Goal: Complete application form: Complete application form

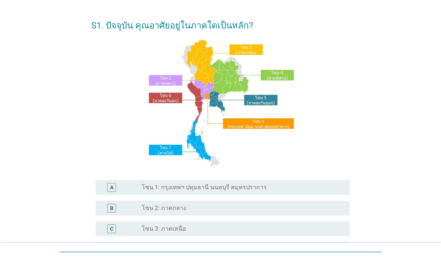
click at [278, 191] on div "radio_button_unchecked โซน 1: กรุงเทพฯ ปทุมธานี นนทบุรี สมุทรปราการ" at bounding box center [240, 187] width 196 height 7
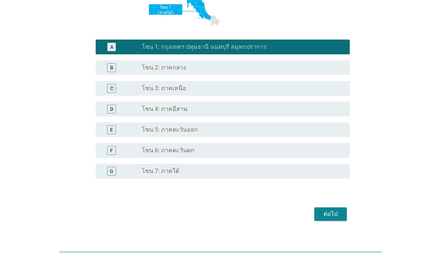
scroll to position [162, 0]
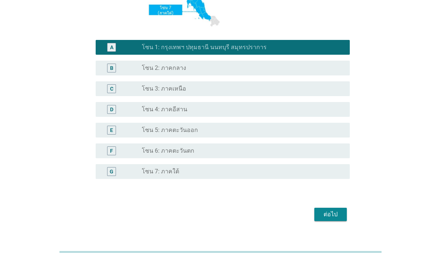
click at [329, 219] on div "ต่อไป" at bounding box center [331, 214] width 21 height 9
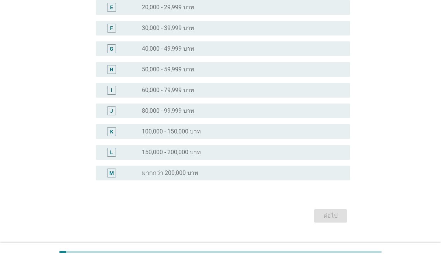
scroll to position [0, 0]
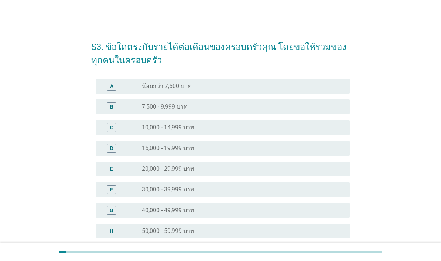
click at [238, 254] on div "radio_button_unchecked 60,000 - 79,999 บาท" at bounding box center [240, 251] width 196 height 7
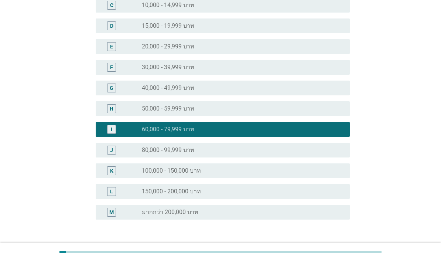
scroll to position [146, 0]
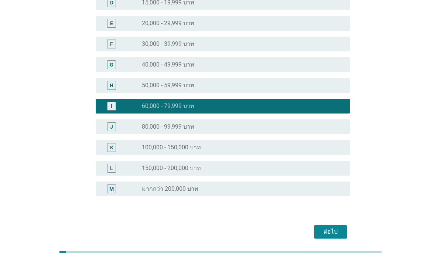
click at [326, 230] on div "ต่อไป" at bounding box center [331, 231] width 21 height 9
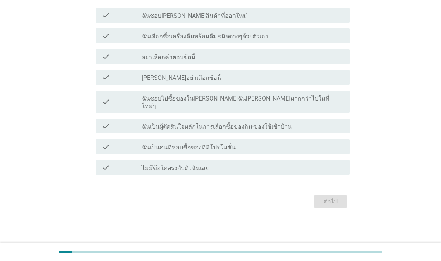
scroll to position [0, 0]
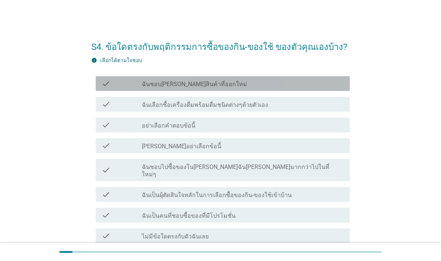
click at [278, 87] on div "check_box_outline_blank ฉันชอบ[PERSON_NAME]สินค้าที่ออกใหม่" at bounding box center [243, 83] width 202 height 9
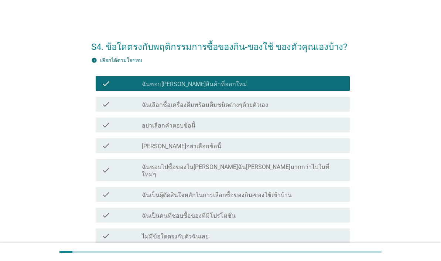
click at [284, 102] on div "check_box_outline_blank ฉันเลือกซื้อเครื่องดื่มพร้อมดื่มชนิดต่างๆด้วยตัวเอง" at bounding box center [243, 104] width 202 height 9
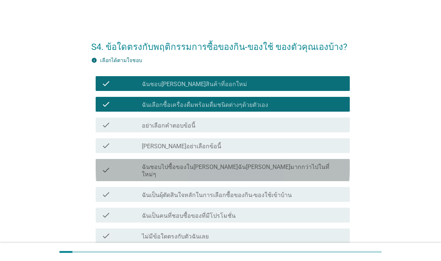
click at [313, 169] on div "check_box_outline_blank ฉันชอบไปซื้อของใน[PERSON_NAME]ฉัน[PERSON_NAME]มากกว่าไป…" at bounding box center [243, 170] width 202 height 16
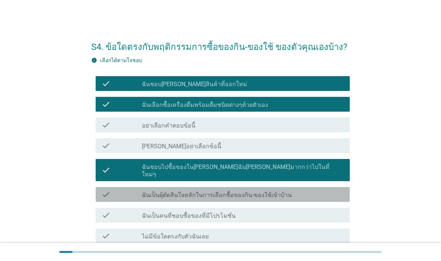
click at [311, 192] on div "check check_box_outline_blank ฉันเป็นผุ้ตัดสินใจหลักในการเลือกซื้อของกิน-ของใช้…" at bounding box center [223, 194] width 254 height 15
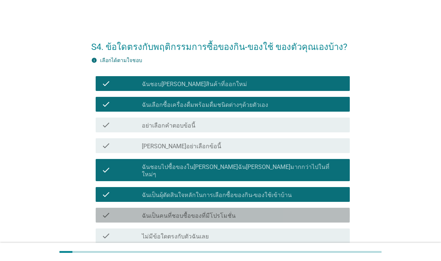
click at [287, 211] on div "check_box_outline_blank ฉันเป็นคนที่ชอบซื้อของที่มีโปรโมชั่น" at bounding box center [243, 215] width 202 height 9
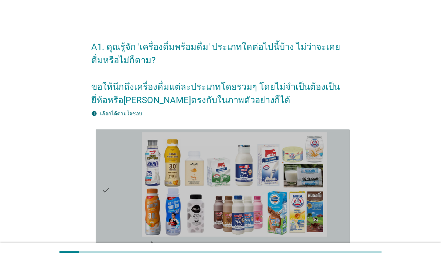
click at [122, 215] on div "check" at bounding box center [122, 190] width 40 height 116
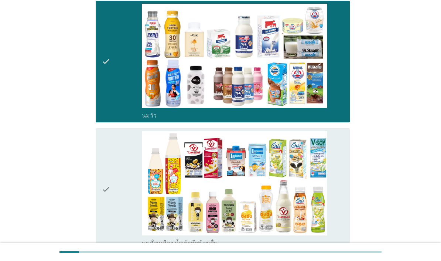
click at [117, 233] on div "check" at bounding box center [122, 189] width 40 height 116
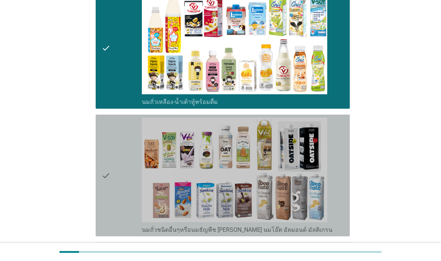
click at [125, 225] on div "check" at bounding box center [122, 176] width 40 height 116
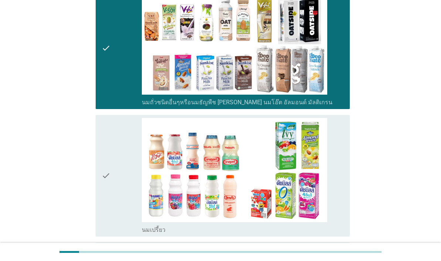
scroll to position [462, 0]
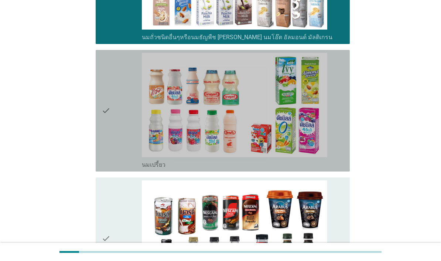
click at [127, 169] on div "check" at bounding box center [122, 111] width 40 height 116
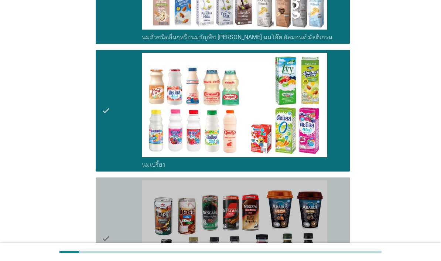
click at [121, 257] on div "check" at bounding box center [122, 238] width 40 height 116
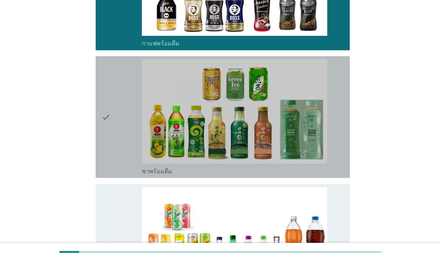
click at [116, 175] on div "check" at bounding box center [122, 117] width 40 height 116
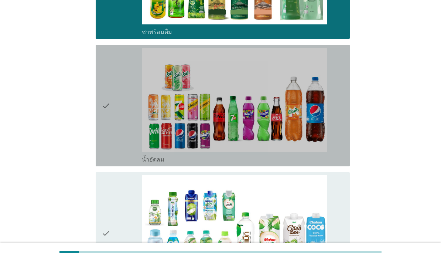
scroll to position [869, 0]
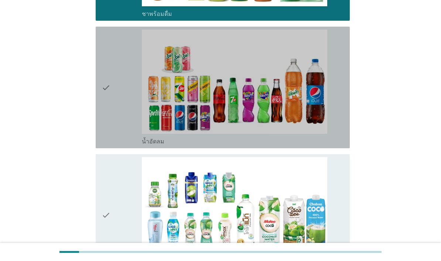
click at [122, 145] on div "check" at bounding box center [122, 88] width 40 height 116
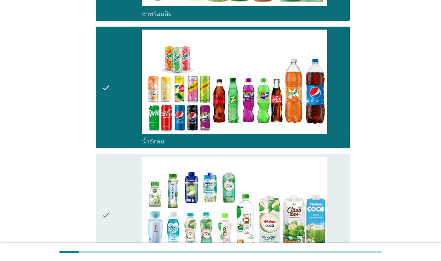
click at [117, 248] on div "check" at bounding box center [122, 215] width 40 height 116
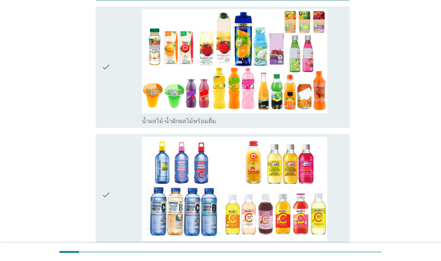
scroll to position [1179, 0]
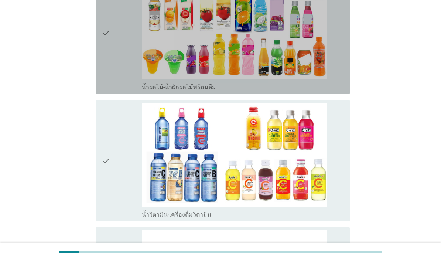
click at [116, 91] on div "check" at bounding box center [122, 33] width 40 height 116
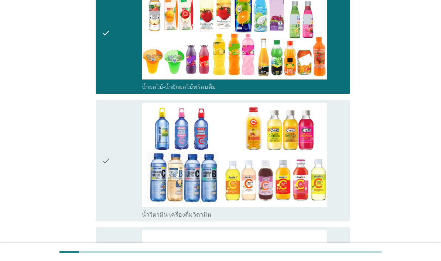
click at [105, 210] on icon "check" at bounding box center [106, 161] width 9 height 116
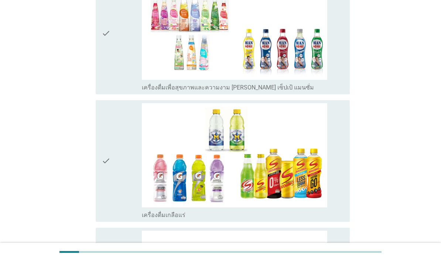
scroll to position [1458, 0]
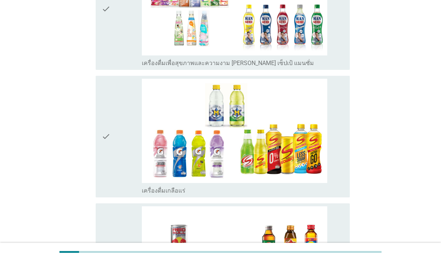
click at [109, 67] on icon "check" at bounding box center [106, 9] width 9 height 116
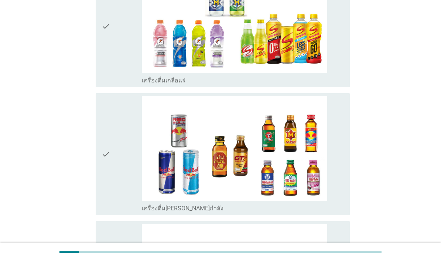
scroll to position [1583, 0]
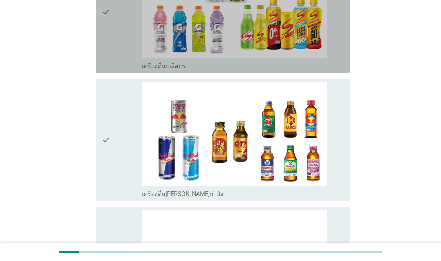
click at [112, 70] on div "check" at bounding box center [122, 12] width 40 height 116
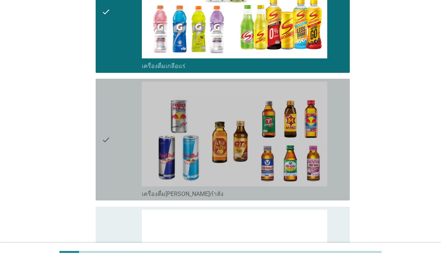
click at [103, 197] on icon "check" at bounding box center [106, 140] width 9 height 116
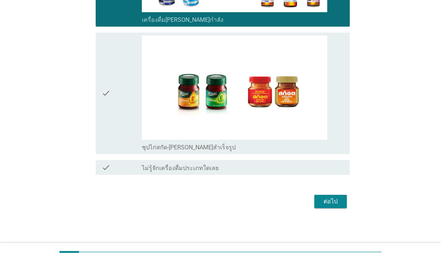
scroll to position [1845, 0]
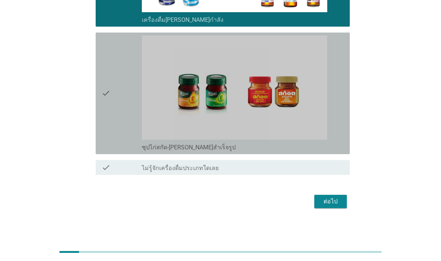
click at [115, 147] on div "check" at bounding box center [122, 93] width 40 height 116
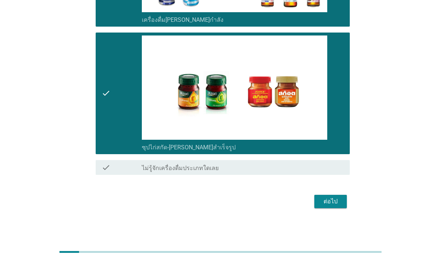
click at [332, 206] on div "ต่อไป" at bounding box center [331, 201] width 21 height 9
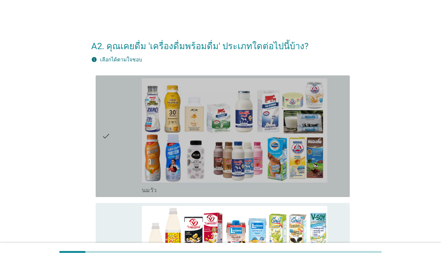
scroll to position [0, 0]
click at [113, 177] on div "check" at bounding box center [122, 137] width 40 height 116
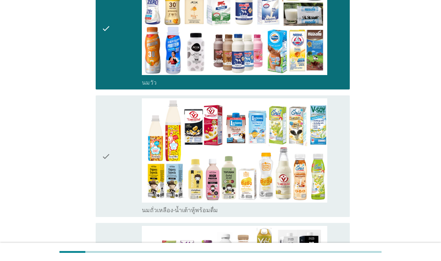
scroll to position [142, 0]
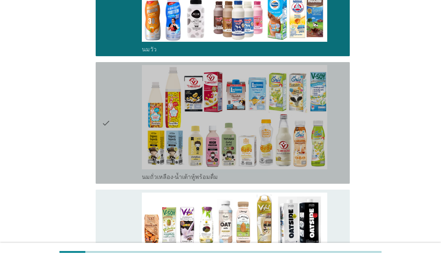
click at [121, 170] on div "check" at bounding box center [122, 123] width 40 height 116
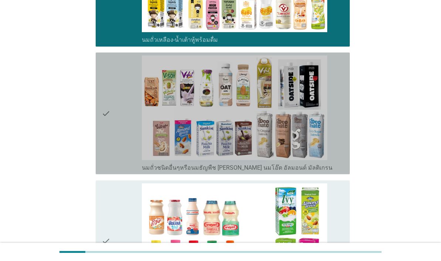
click at [123, 171] on div "check" at bounding box center [122, 113] width 40 height 116
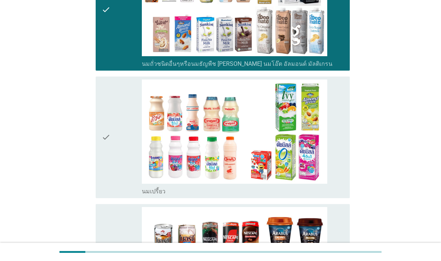
click at [112, 195] on div "check" at bounding box center [122, 137] width 40 height 116
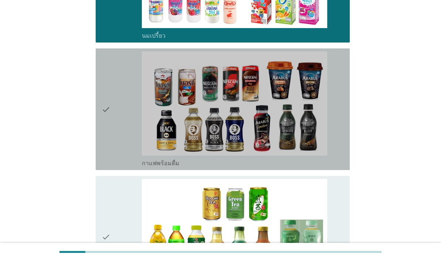
click at [118, 167] on div "check" at bounding box center [122, 109] width 40 height 116
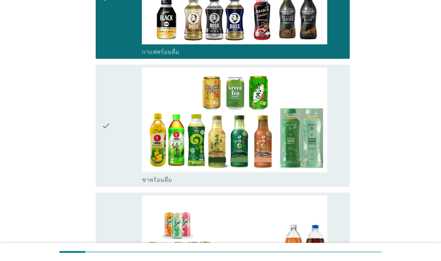
scroll to position [712, 0]
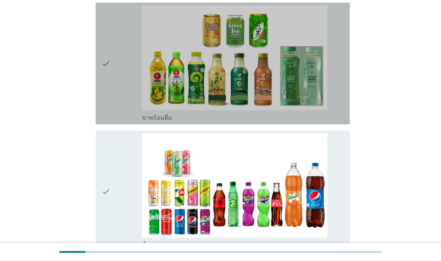
click at [116, 121] on div "check" at bounding box center [122, 64] width 40 height 116
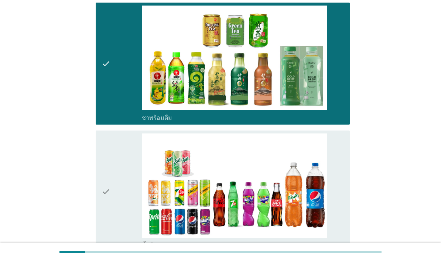
click at [119, 221] on div "check" at bounding box center [122, 191] width 40 height 116
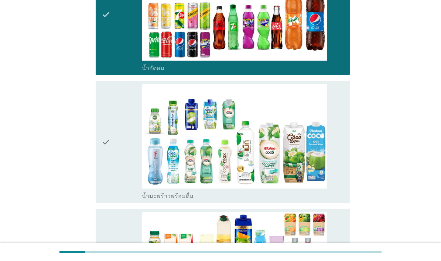
scroll to position [891, 0]
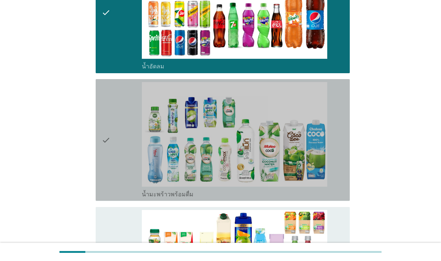
click at [120, 183] on div "check" at bounding box center [122, 140] width 40 height 116
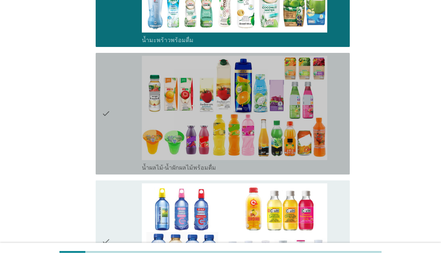
click at [120, 170] on div "check" at bounding box center [122, 114] width 40 height 116
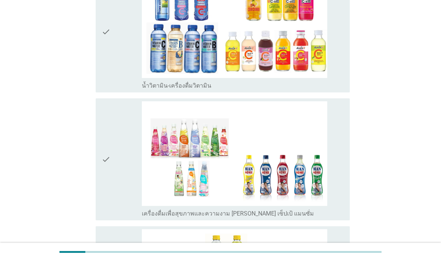
scroll to position [1259, 0]
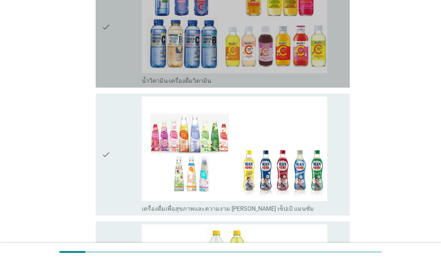
click at [112, 85] on div "check" at bounding box center [122, 27] width 40 height 116
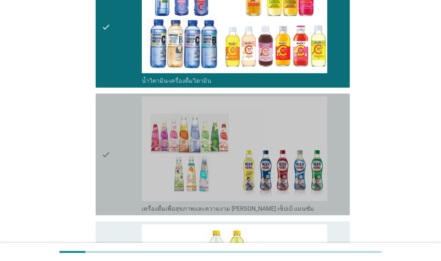
click at [113, 212] on div "check" at bounding box center [122, 154] width 40 height 116
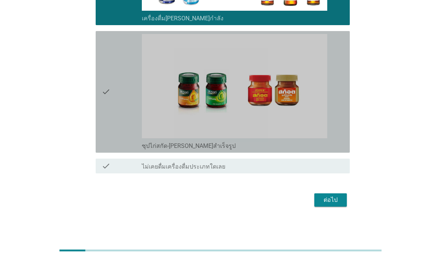
scroll to position [1805, 0]
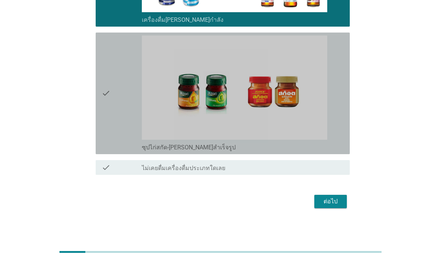
click at [119, 147] on div "check" at bounding box center [122, 93] width 40 height 116
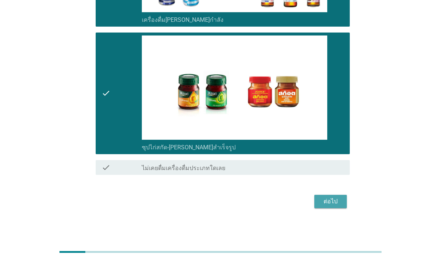
click at [335, 206] on div "ต่อไป" at bounding box center [331, 201] width 21 height 9
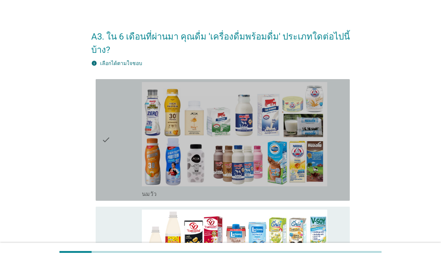
scroll to position [20, 0]
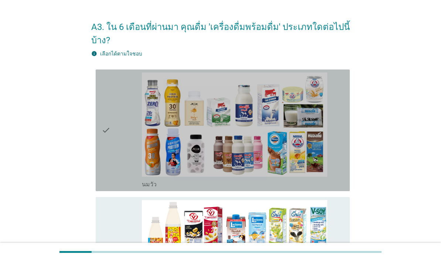
click at [132, 151] on div "check" at bounding box center [122, 130] width 40 height 116
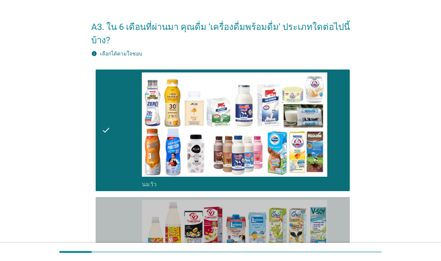
click at [133, 230] on div "check" at bounding box center [122, 258] width 40 height 116
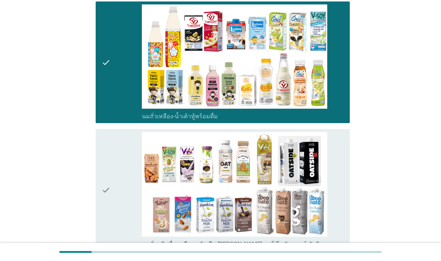
scroll to position [235, 0]
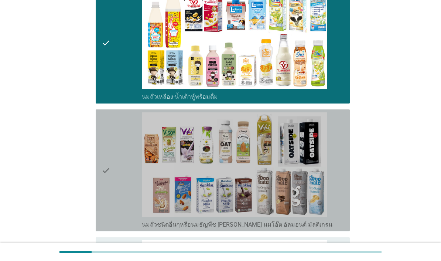
click at [133, 213] on div "check" at bounding box center [122, 170] width 40 height 116
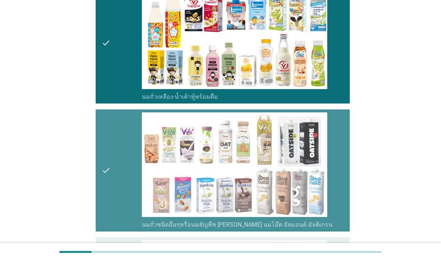
click at [144, 201] on img at bounding box center [235, 164] width 186 height 104
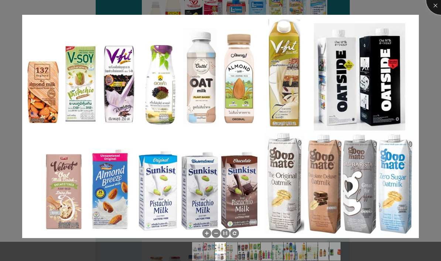
click at [437, 4] on div at bounding box center [442, 0] width 30 height 30
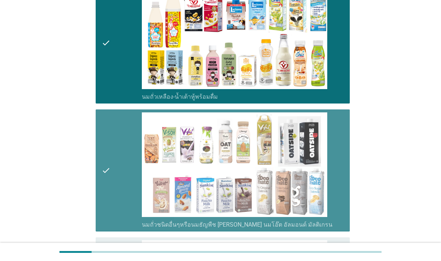
click at [114, 220] on div "check" at bounding box center [122, 170] width 40 height 116
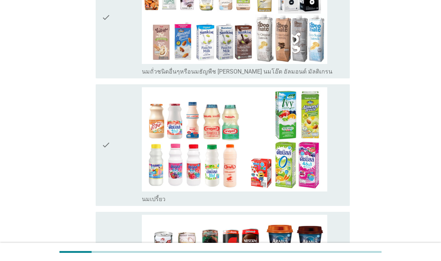
scroll to position [398, 0]
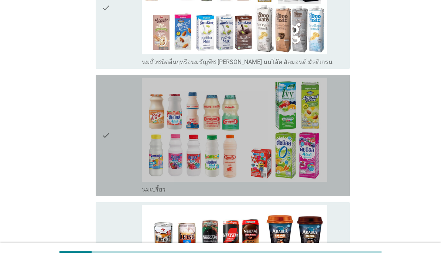
click at [114, 193] on div "check" at bounding box center [122, 136] width 40 height 116
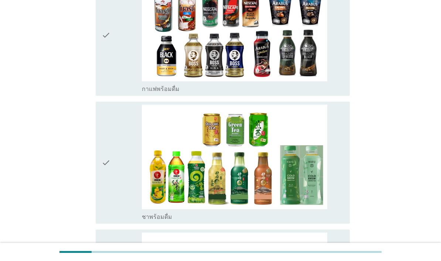
scroll to position [627, 0]
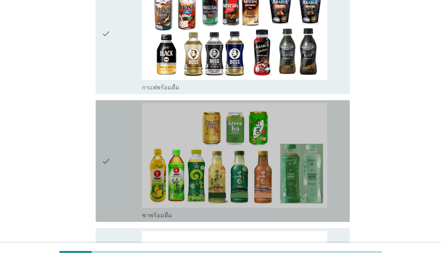
click at [124, 174] on div "check" at bounding box center [122, 161] width 40 height 116
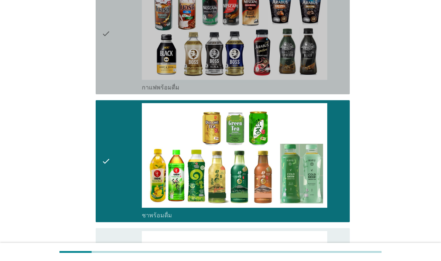
click at [119, 91] on div "check" at bounding box center [122, 34] width 40 height 116
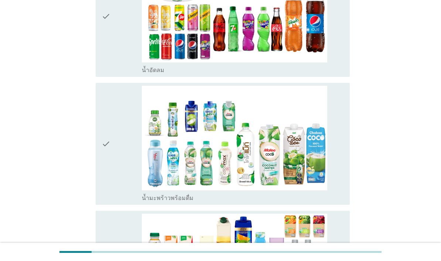
scroll to position [943, 0]
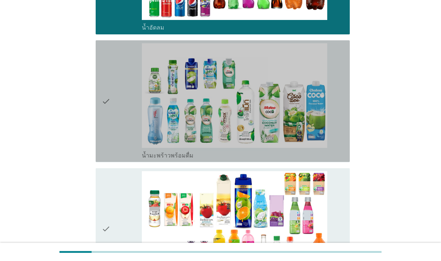
click at [119, 159] on div "check" at bounding box center [122, 101] width 40 height 116
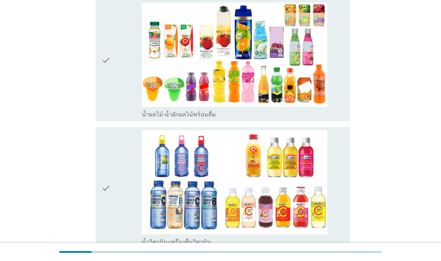
scroll to position [1133, 0]
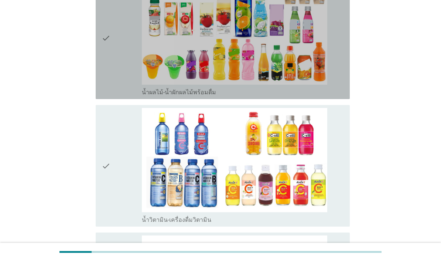
click at [123, 96] on div "check" at bounding box center [122, 38] width 40 height 116
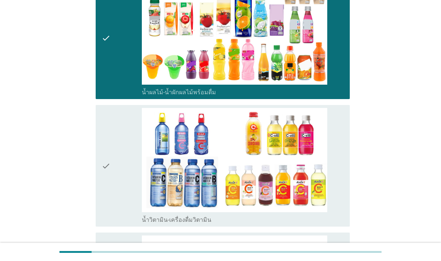
click at [121, 224] on div "check" at bounding box center [122, 166] width 40 height 116
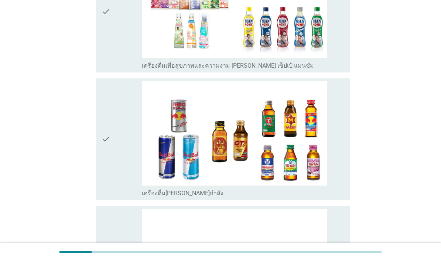
scroll to position [1416, 0]
click at [111, 197] on div "check" at bounding box center [122, 139] width 40 height 116
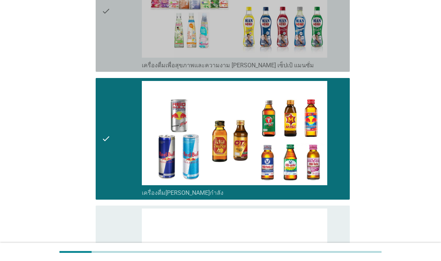
click at [114, 69] on div "check" at bounding box center [122, 11] width 40 height 116
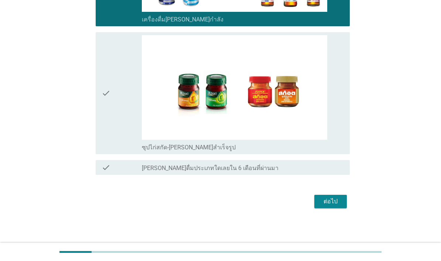
scroll to position [1681, 0]
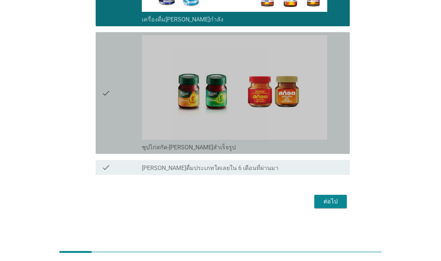
click at [122, 148] on div "check" at bounding box center [122, 93] width 40 height 116
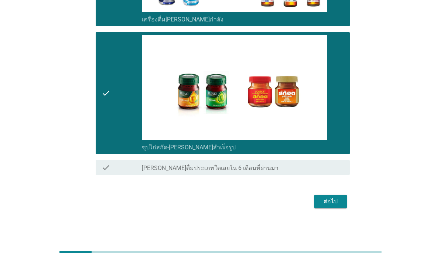
click at [331, 206] on div "ต่อไป" at bounding box center [331, 201] width 21 height 9
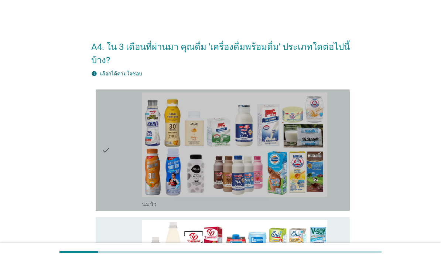
click at [114, 192] on div "check" at bounding box center [122, 150] width 40 height 116
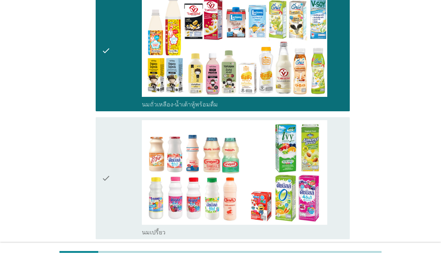
scroll to position [226, 0]
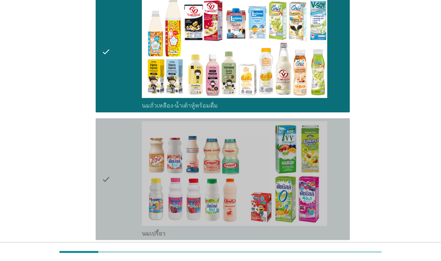
click at [124, 224] on div "check" at bounding box center [122, 179] width 40 height 116
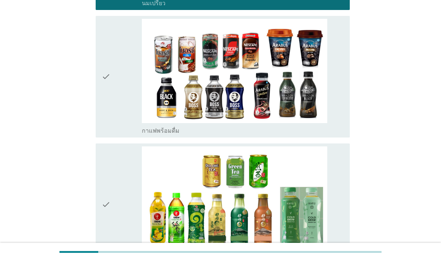
scroll to position [498, 0]
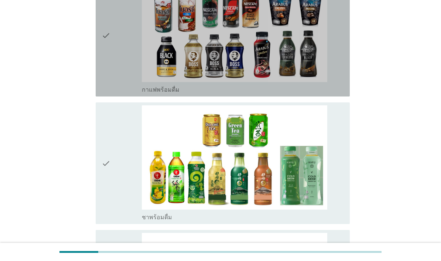
click at [125, 94] on div "check" at bounding box center [122, 36] width 40 height 116
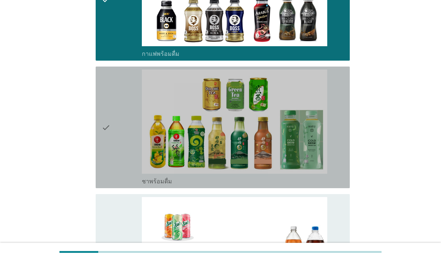
click at [122, 185] on div "check" at bounding box center [122, 127] width 40 height 116
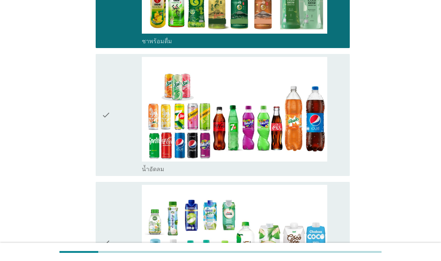
scroll to position [688, 0]
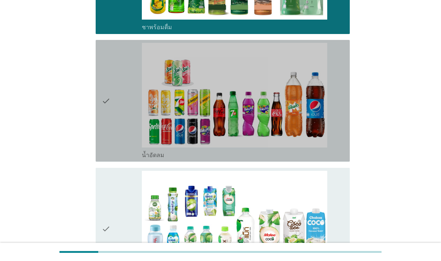
click at [129, 159] on div "check" at bounding box center [122, 101] width 40 height 116
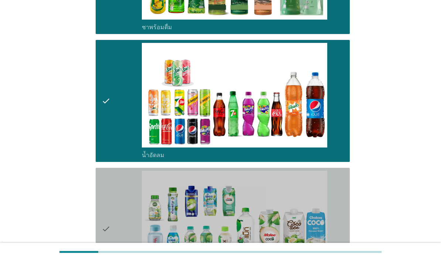
click at [123, 248] on div "check" at bounding box center [122, 229] width 40 height 116
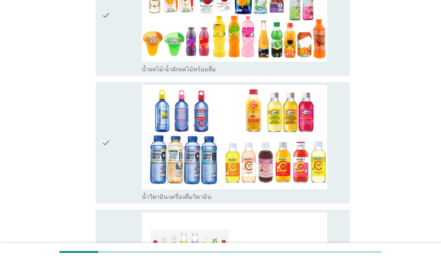
scroll to position [1047, 0]
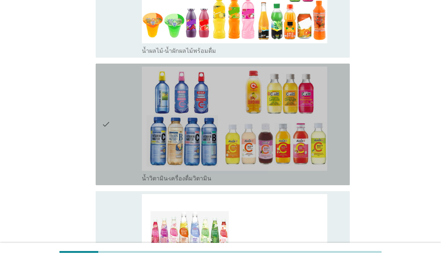
click at [115, 159] on div "check" at bounding box center [122, 125] width 40 height 116
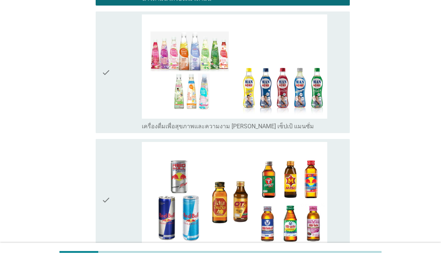
scroll to position [1274, 0]
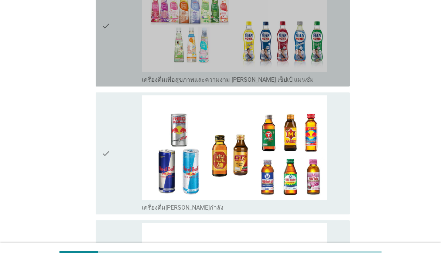
click at [122, 84] on div "check" at bounding box center [122, 26] width 40 height 116
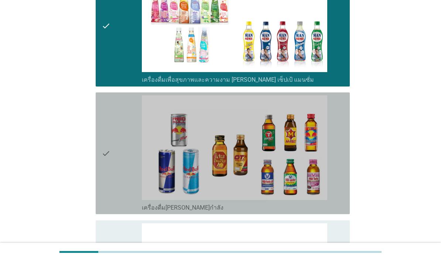
click at [119, 211] on div "check" at bounding box center [122, 153] width 40 height 116
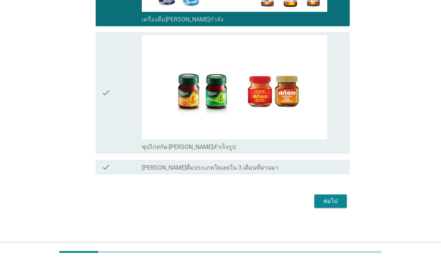
scroll to position [1537, 0]
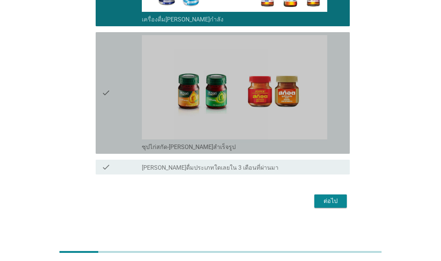
click at [121, 151] on div "check" at bounding box center [122, 93] width 40 height 116
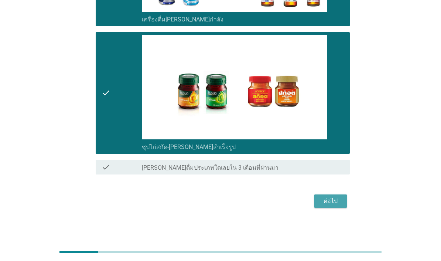
click at [331, 206] on div "ต่อไป" at bounding box center [331, 201] width 21 height 9
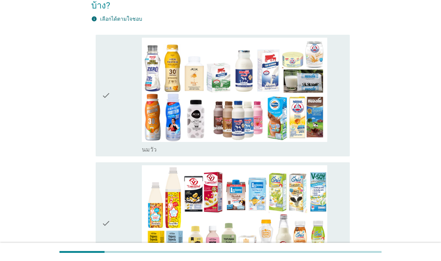
scroll to position [64, 0]
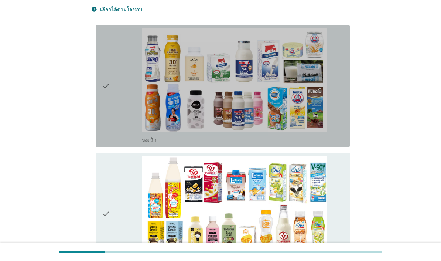
click at [116, 132] on div "check" at bounding box center [122, 86] width 40 height 116
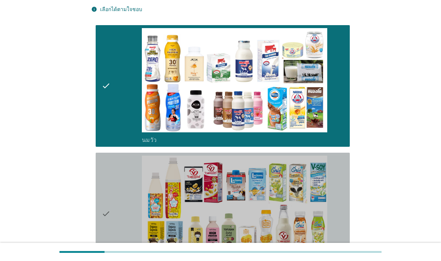
click at [117, 200] on div "check" at bounding box center [122, 214] width 40 height 116
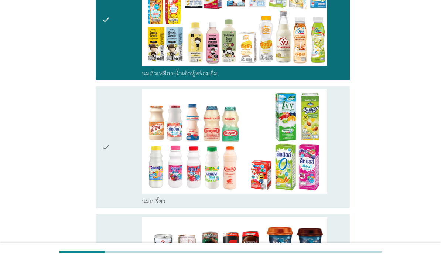
scroll to position [303, 0]
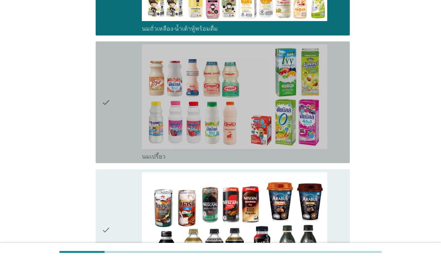
click at [118, 159] on div "check" at bounding box center [122, 102] width 40 height 116
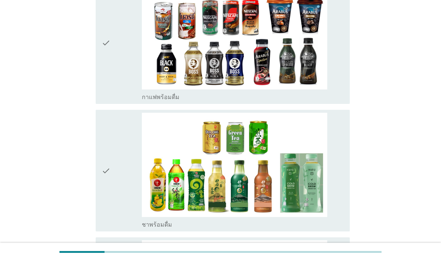
scroll to position [465, 0]
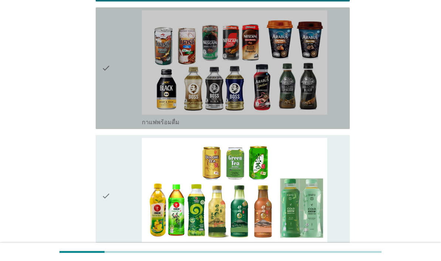
click at [133, 124] on div "check" at bounding box center [122, 68] width 40 height 116
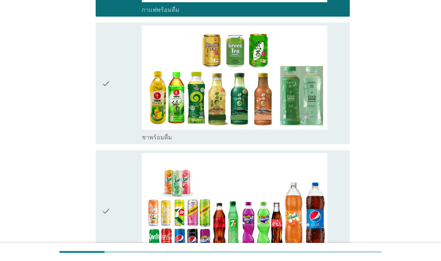
scroll to position [584, 0]
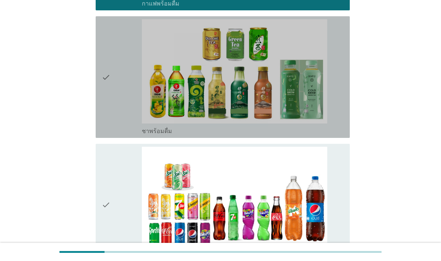
click at [134, 135] on div "check" at bounding box center [122, 77] width 40 height 116
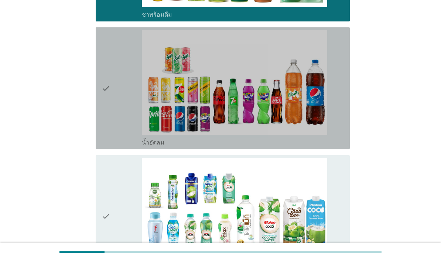
scroll to position [709, 0]
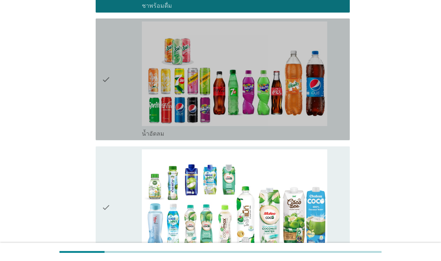
click at [128, 137] on div "check" at bounding box center [122, 79] width 40 height 116
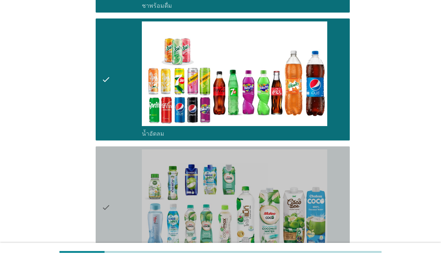
click at [125, 227] on div "check" at bounding box center [122, 207] width 40 height 116
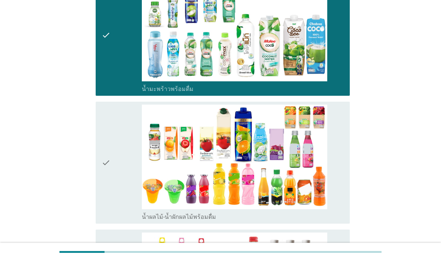
click at [117, 219] on div "check" at bounding box center [122, 163] width 40 height 116
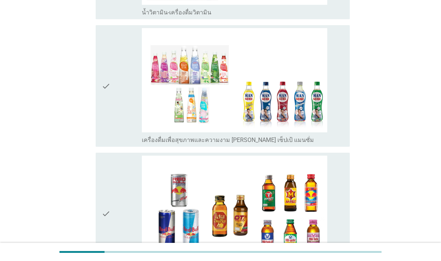
scroll to position [1228, 0]
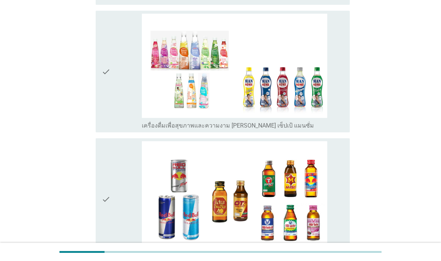
click at [132, 129] on div "check" at bounding box center [122, 72] width 40 height 116
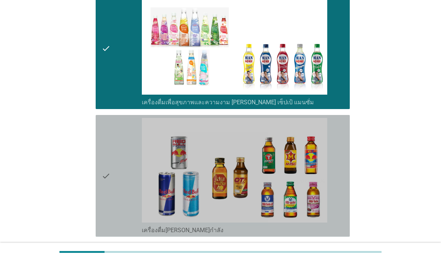
scroll to position [1302, 0]
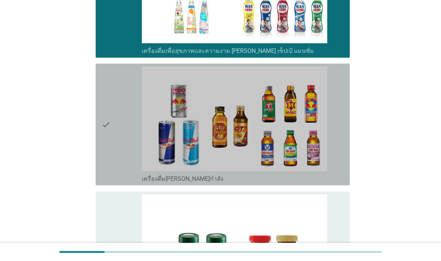
click at [119, 182] on div "check" at bounding box center [122, 125] width 40 height 116
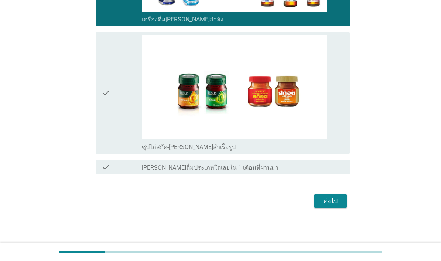
scroll to position [1545, 0]
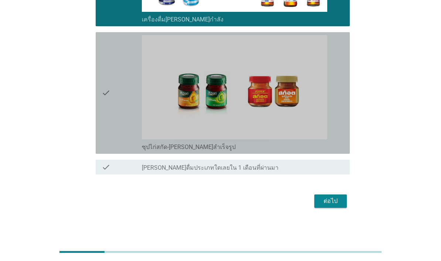
click at [118, 148] on div "check" at bounding box center [122, 93] width 40 height 116
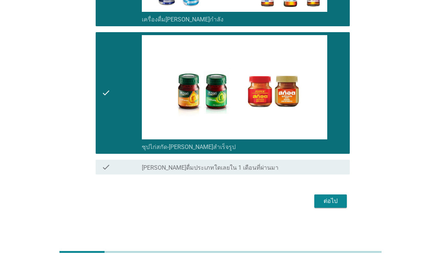
click at [336, 206] on div "ต่อไป" at bounding box center [331, 201] width 21 height 9
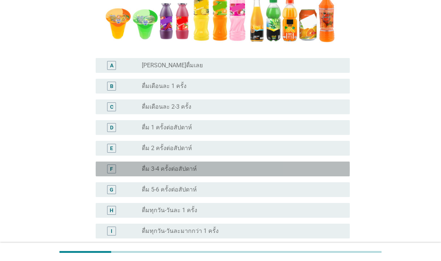
scroll to position [171, 0]
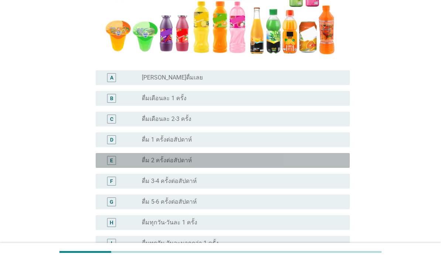
click at [293, 164] on div "radio_button_unchecked ดื่ม 2 ครั้งต่อสัปดาห์" at bounding box center [240, 160] width 196 height 7
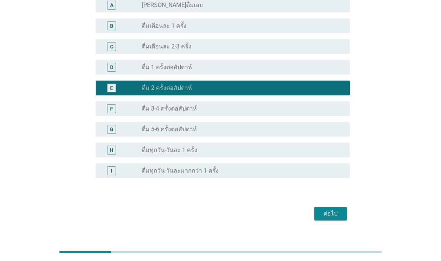
scroll to position [243, 0]
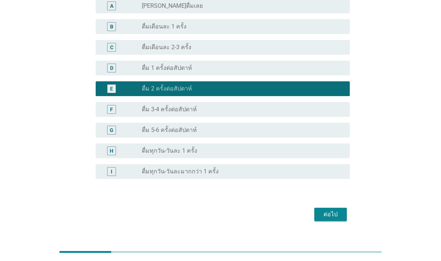
click at [336, 219] on div "ต่อไป" at bounding box center [331, 214] width 21 height 9
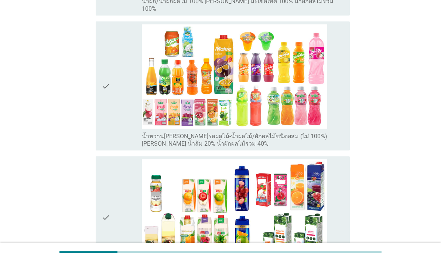
scroll to position [0, 0]
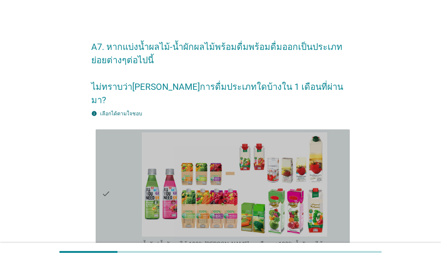
click at [121, 211] on div "check" at bounding box center [122, 193] width 40 height 123
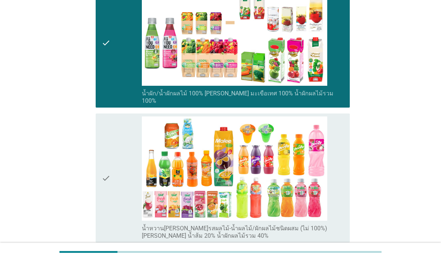
scroll to position [153, 0]
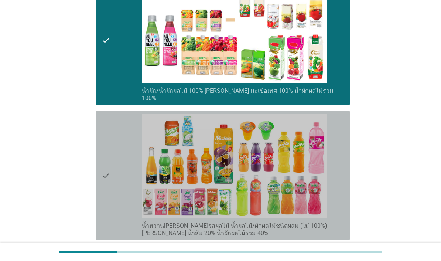
click at [121, 203] on div "check" at bounding box center [122, 175] width 40 height 123
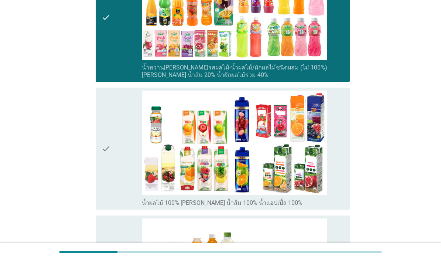
scroll to position [321, 0]
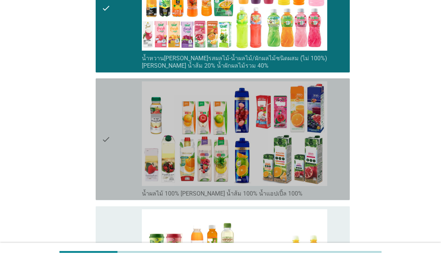
click at [119, 178] on div "check" at bounding box center [122, 139] width 40 height 116
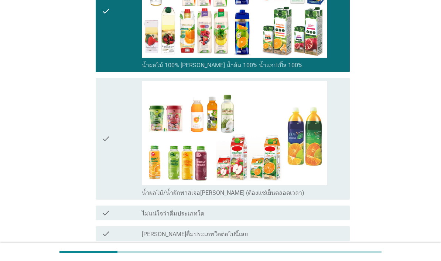
scroll to position [481, 0]
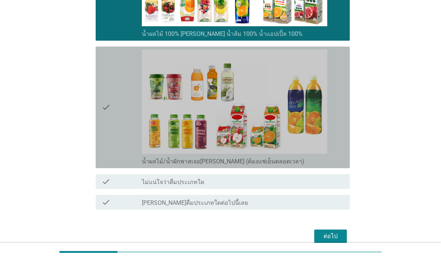
click at [118, 154] on div "check" at bounding box center [122, 108] width 40 height 116
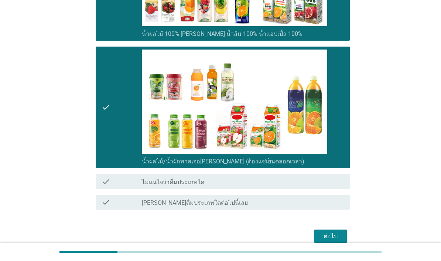
click at [338, 241] on div "ต่อไป" at bounding box center [331, 236] width 21 height 9
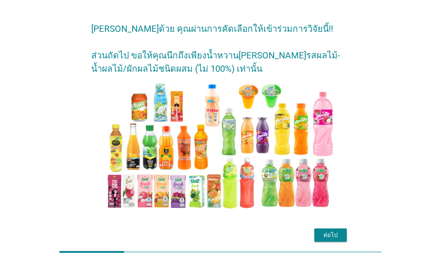
click at [342, 242] on button "ต่อไป" at bounding box center [331, 234] width 33 height 13
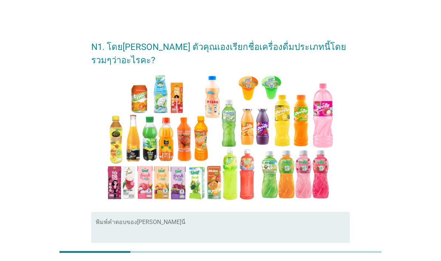
click at [258, 242] on textarea "พิมพ์คำตอบของคุณ ที่นี่" at bounding box center [223, 240] width 254 height 39
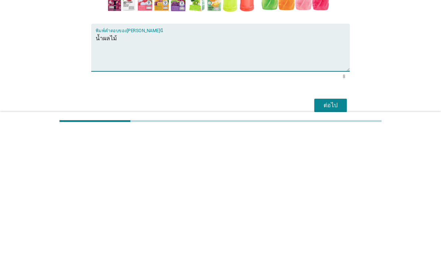
type textarea "น้ำผลไม้"
click at [338, 232] on div "ต่อไป" at bounding box center [331, 236] width 21 height 9
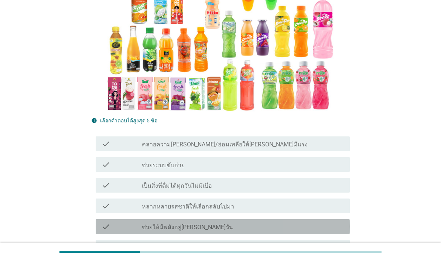
scroll to position [175, 0]
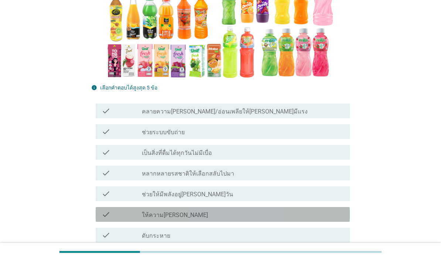
click at [151, 211] on label "ให้ความ[PERSON_NAME]" at bounding box center [175, 214] width 66 height 7
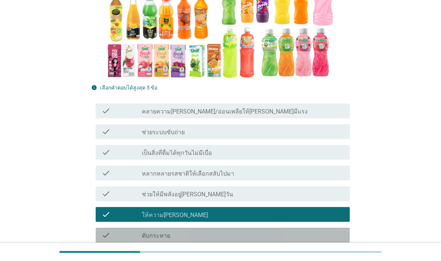
click at [168, 235] on label "ดับกระหาย" at bounding box center [156, 235] width 28 height 7
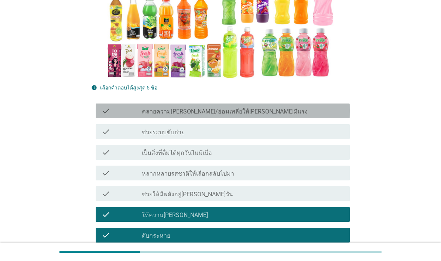
click at [220, 113] on label "คลายความ[PERSON_NAME]/อ่อนเพลียให้[PERSON_NAME]มีแรง" at bounding box center [225, 111] width 166 height 7
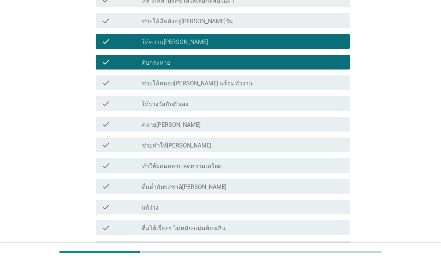
scroll to position [363, 0]
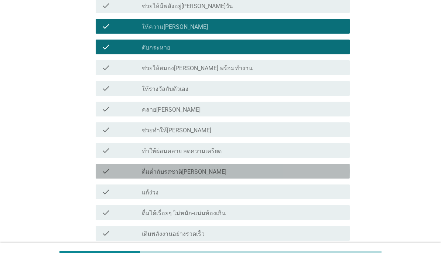
click at [210, 173] on label "ดื่มด่ำกับรสชาติ[PERSON_NAME]" at bounding box center [184, 171] width 85 height 7
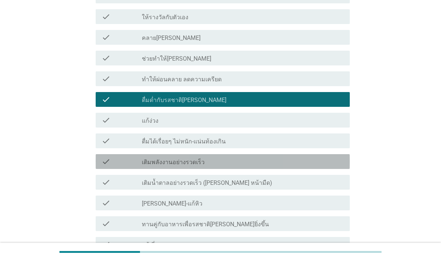
click at [211, 166] on div "check_box_outline_blank เติมพลังงานอย่างรวดเร็ว" at bounding box center [243, 161] width 202 height 9
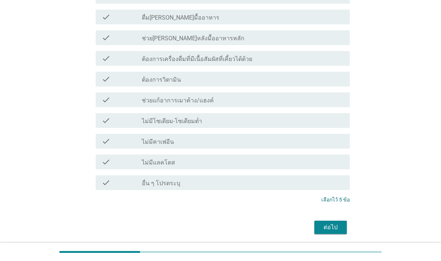
scroll to position [724, 0]
click at [336, 230] on div "ต่อไป" at bounding box center [331, 227] width 21 height 9
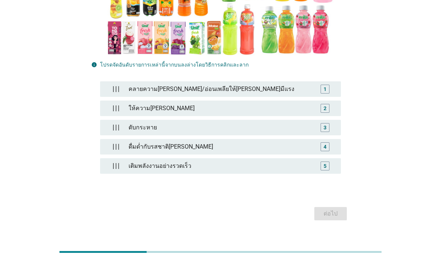
scroll to position [171, 0]
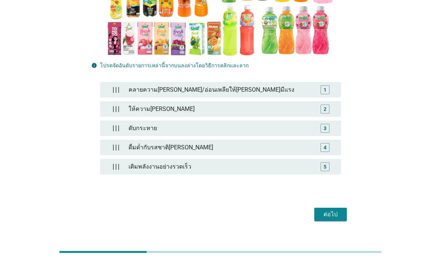
click at [223, 97] on div "คลายความ[PERSON_NAME]/อ่อนเพลียให้[PERSON_NAME]มีแรง" at bounding box center [221, 89] width 190 height 15
click at [341, 219] on div "ต่อไป" at bounding box center [331, 214] width 21 height 9
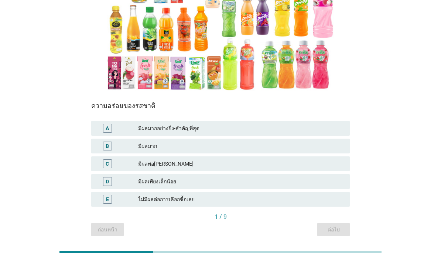
scroll to position [123, 0]
click at [302, 123] on div "A มีผลมากอย่างยิ่ง-สำคัญที่สุด" at bounding box center [220, 128] width 259 height 15
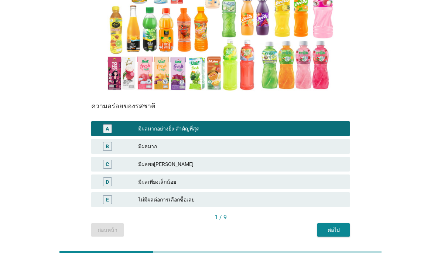
click at [338, 225] on button "ต่อไป" at bounding box center [334, 229] width 33 height 13
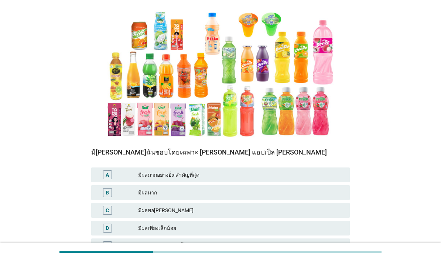
scroll to position [89, 0]
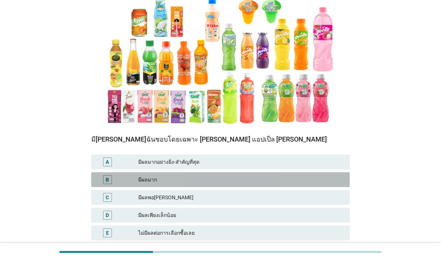
click at [236, 181] on div "มีผลมาก" at bounding box center [241, 179] width 206 height 9
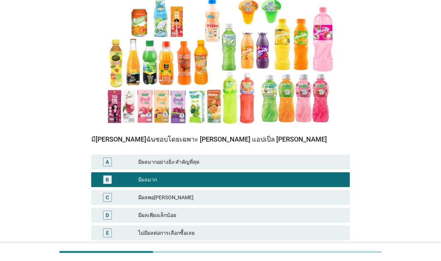
click at [339, 261] on div "ต่อไป" at bounding box center [333, 264] width 21 height 8
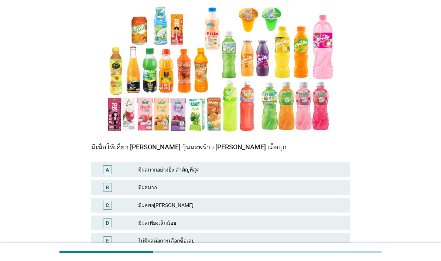
scroll to position [82, 0]
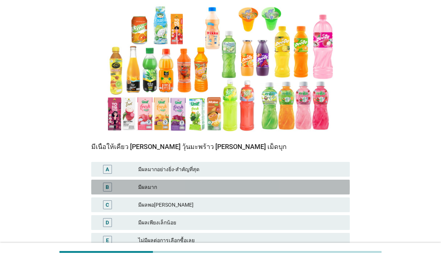
click at [267, 192] on div "B มีผลมาก" at bounding box center [220, 187] width 259 height 15
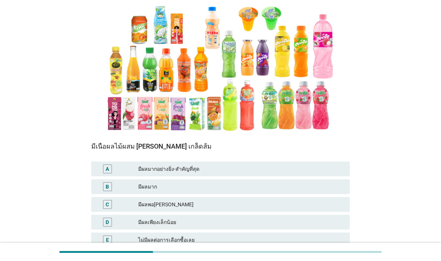
scroll to position [103, 0]
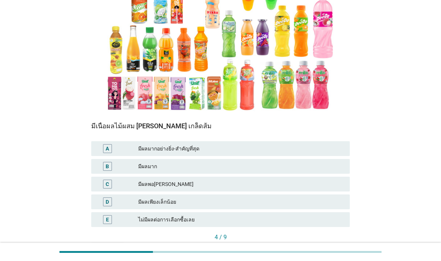
click at [314, 153] on div "A มีผลมากอย่างยิ่ง-สำคัญที่สุด" at bounding box center [220, 148] width 259 height 15
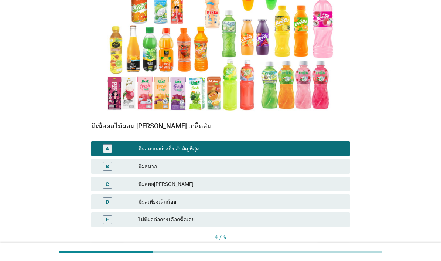
click at [337, 250] on div "ต่อไป" at bounding box center [333, 250] width 21 height 8
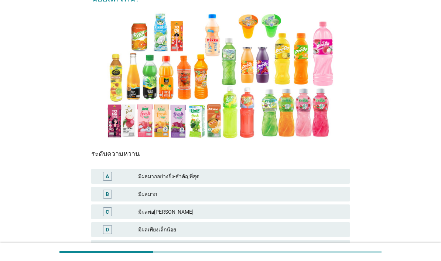
scroll to position [81, 0]
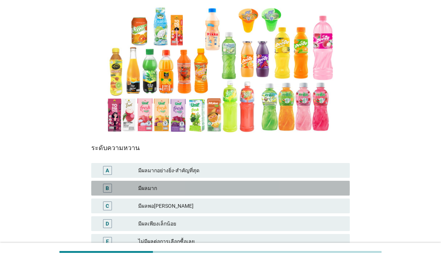
click at [299, 190] on div "มีผลมาก" at bounding box center [241, 188] width 206 height 9
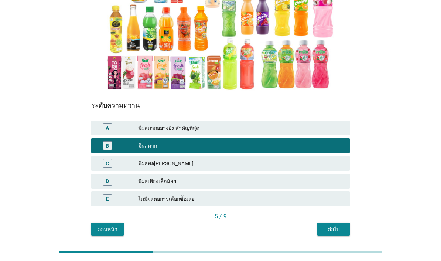
scroll to position [123, 0]
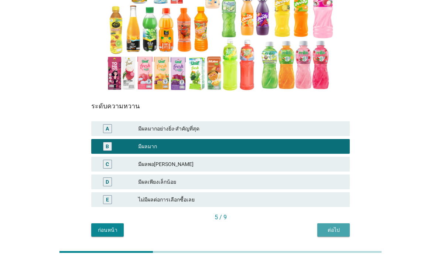
click at [335, 228] on div "ต่อไป" at bounding box center [333, 230] width 21 height 8
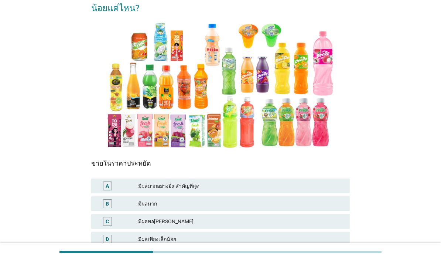
scroll to position [81, 0]
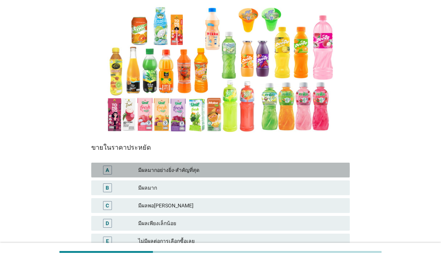
click at [311, 176] on div "A มีผลมากอย่างยิ่ง-สำคัญที่สุด" at bounding box center [220, 170] width 259 height 15
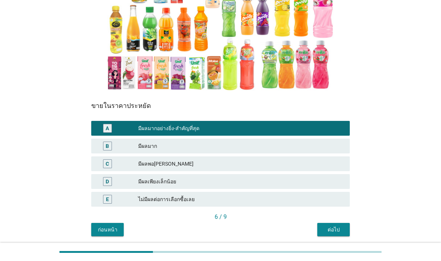
scroll to position [123, 0]
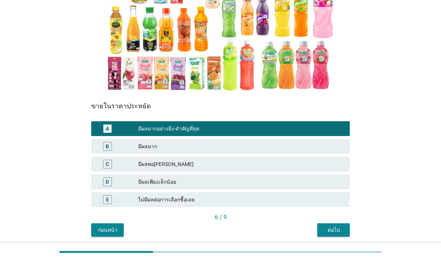
click at [338, 231] on div "ต่อไป" at bounding box center [333, 230] width 21 height 8
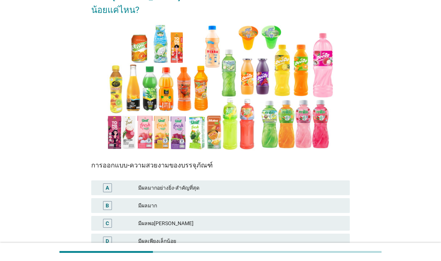
scroll to position [77, 0]
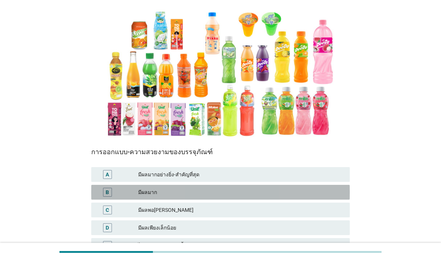
click at [318, 192] on div "มีผลมาก" at bounding box center [241, 192] width 206 height 9
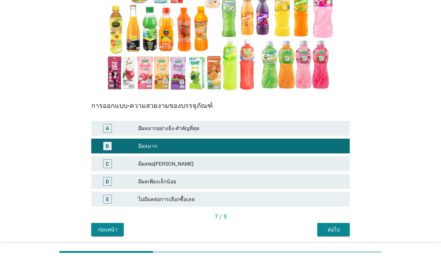
scroll to position [123, 0]
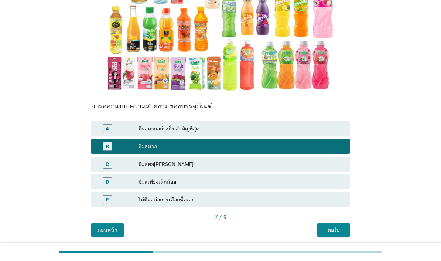
click at [339, 229] on div "ต่อไป" at bounding box center [333, 230] width 21 height 8
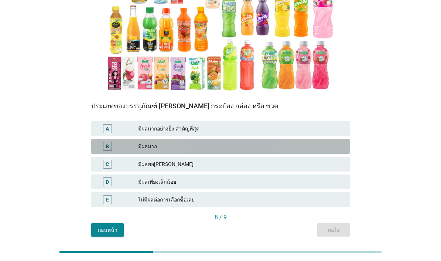
click at [331, 145] on div "มีผลมาก" at bounding box center [241, 146] width 206 height 9
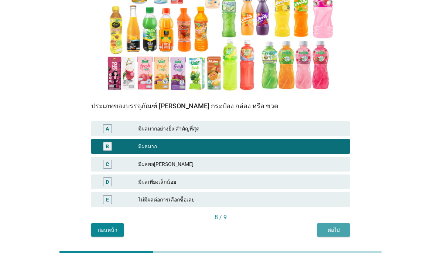
click at [332, 228] on div "ต่อไป" at bounding box center [333, 230] width 21 height 8
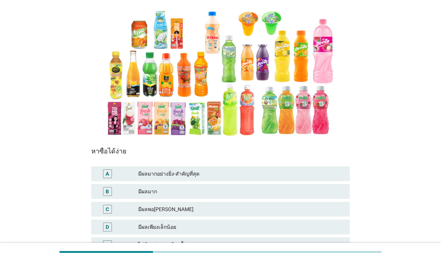
scroll to position [102, 0]
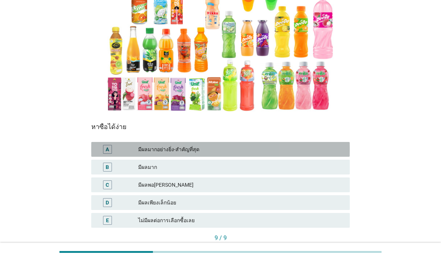
click at [308, 151] on div "มีผลมากอย่างยิ่ง-สำคัญที่สุด" at bounding box center [241, 149] width 206 height 9
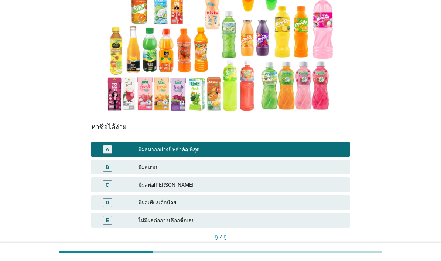
click at [335, 247] on div "คำถามต่อไป" at bounding box center [330, 251] width 28 height 8
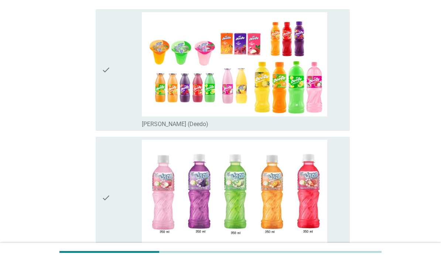
scroll to position [74, 0]
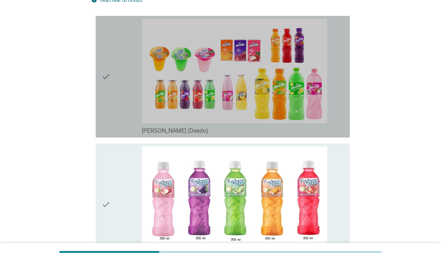
click at [116, 118] on div "check" at bounding box center [122, 77] width 40 height 116
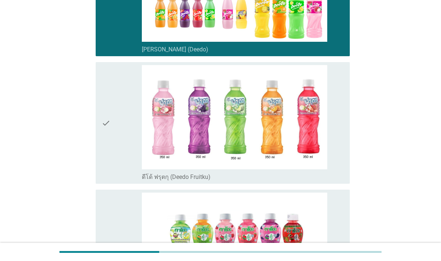
scroll to position [159, 0]
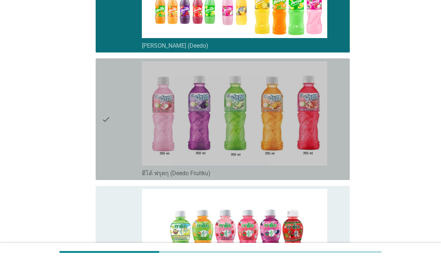
click at [119, 165] on div "check" at bounding box center [122, 119] width 40 height 116
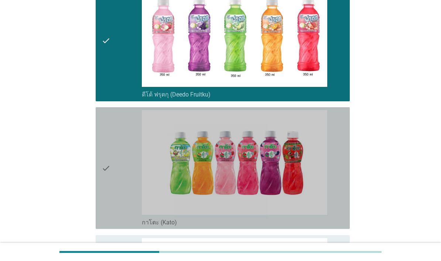
scroll to position [248, 0]
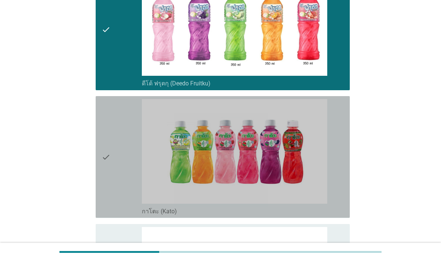
click at [111, 207] on div "check" at bounding box center [122, 157] width 40 height 116
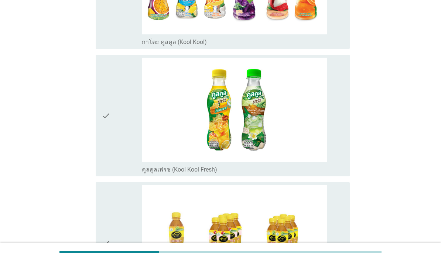
scroll to position [545, 0]
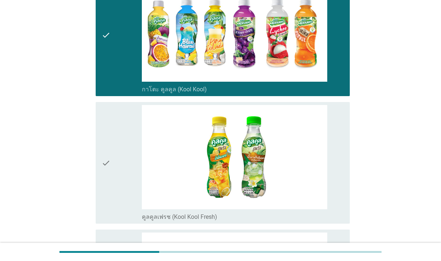
scroll to position [467, 0]
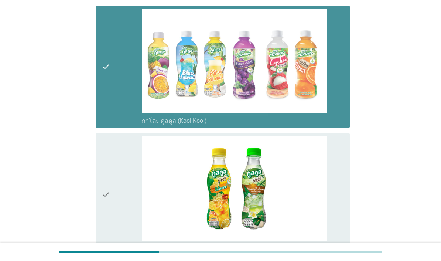
click at [119, 125] on div "check" at bounding box center [122, 67] width 40 height 116
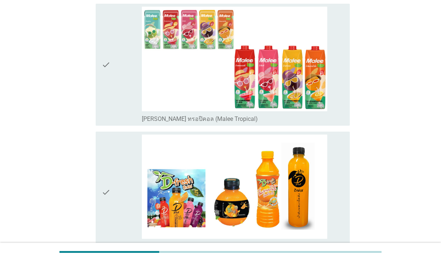
scroll to position [983, 0]
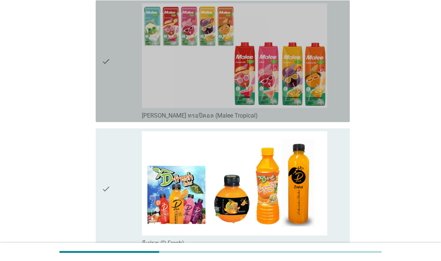
click at [119, 119] on div "check" at bounding box center [122, 61] width 40 height 116
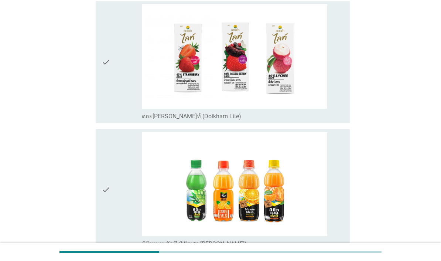
scroll to position [1365, 0]
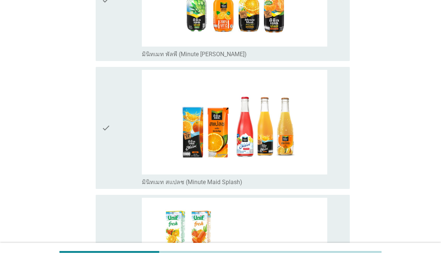
scroll to position [1555, 0]
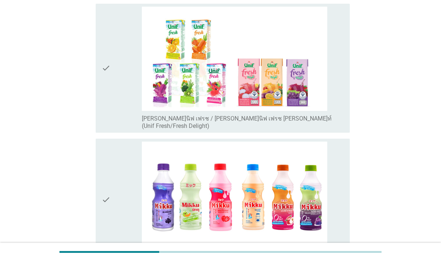
scroll to position [1743, 0]
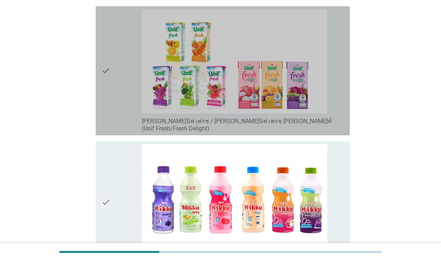
click at [108, 132] on icon "check" at bounding box center [106, 70] width 9 height 123
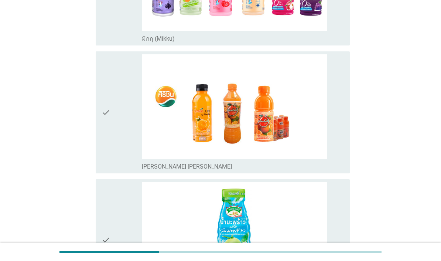
scroll to position [1960, 0]
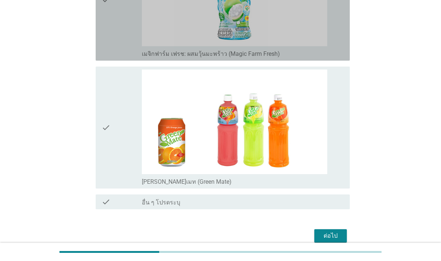
click at [124, 58] on div "check" at bounding box center [122, 0] width 40 height 116
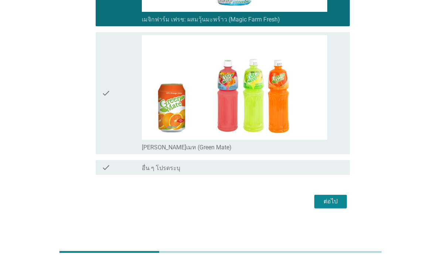
scroll to position [2365, 0]
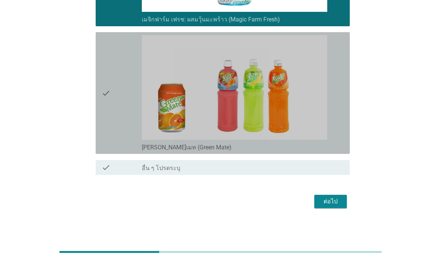
click at [106, 123] on icon "check" at bounding box center [106, 93] width 9 height 116
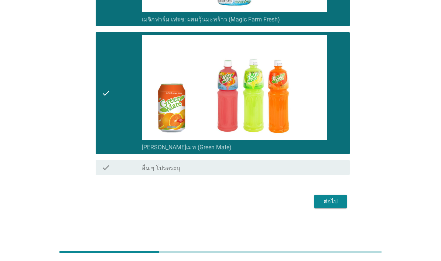
click at [342, 208] on button "ต่อไป" at bounding box center [331, 201] width 33 height 13
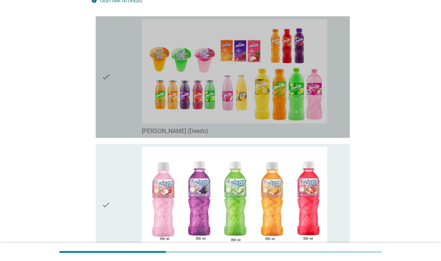
scroll to position [74, 0]
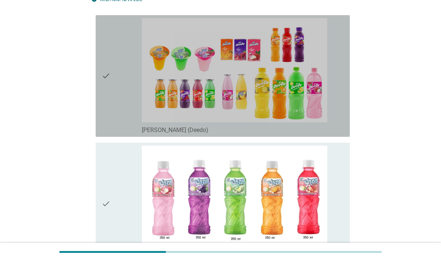
click at [119, 102] on div "check" at bounding box center [122, 76] width 40 height 116
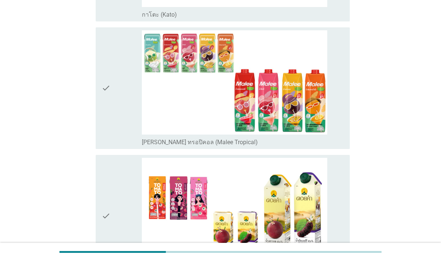
scroll to position [457, 0]
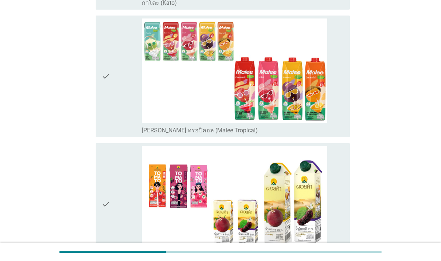
click at [104, 134] on icon "check" at bounding box center [106, 76] width 9 height 116
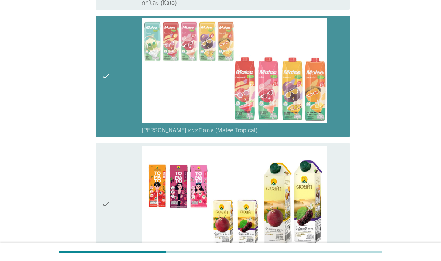
click at [102, 134] on icon "check" at bounding box center [106, 76] width 9 height 116
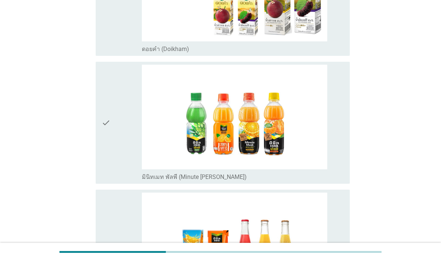
scroll to position [703, 0]
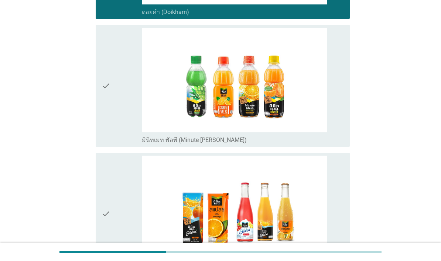
click at [104, 143] on icon "check" at bounding box center [106, 86] width 9 height 116
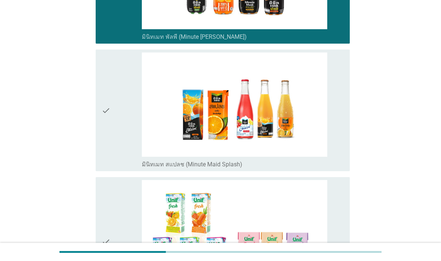
scroll to position [848, 0]
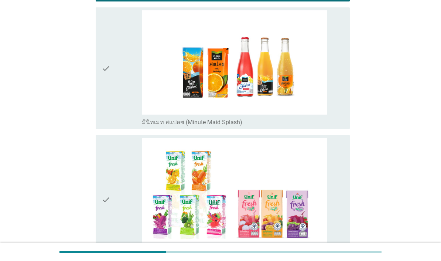
click at [104, 126] on icon "check" at bounding box center [106, 68] width 9 height 116
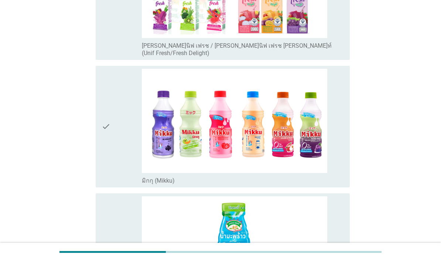
scroll to position [1054, 0]
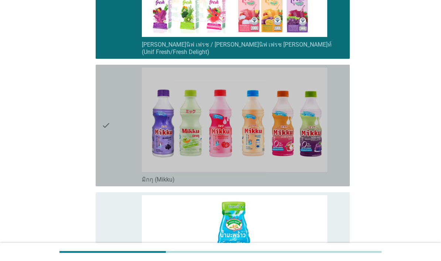
click at [112, 166] on div "check" at bounding box center [122, 126] width 40 height 116
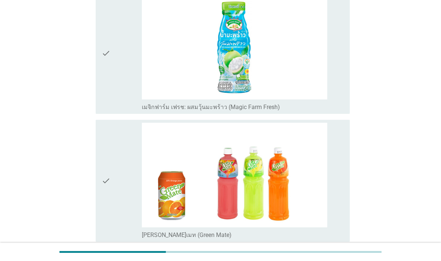
scroll to position [1319, 0]
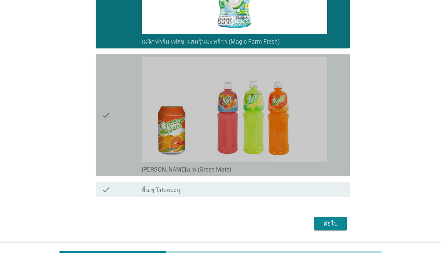
click at [128, 173] on div "check" at bounding box center [122, 115] width 40 height 116
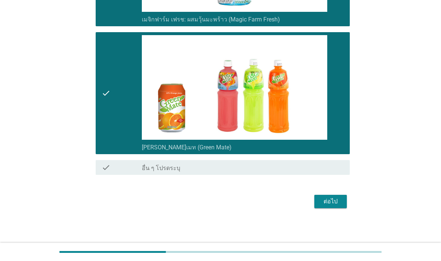
scroll to position [1408, 0]
click at [338, 206] on div "ต่อไป" at bounding box center [331, 201] width 21 height 9
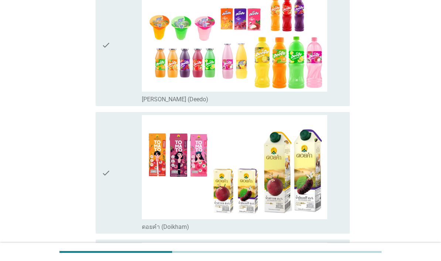
scroll to position [105, 0]
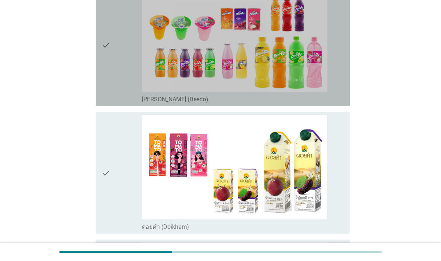
click at [127, 82] on div "check" at bounding box center [122, 45] width 40 height 116
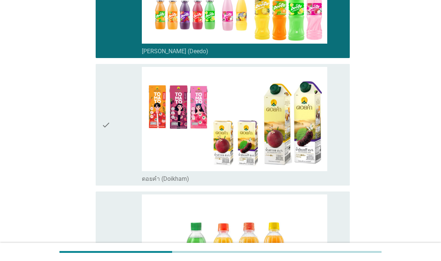
scroll to position [153, 0]
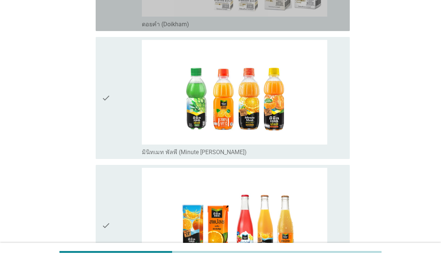
scroll to position [354, 0]
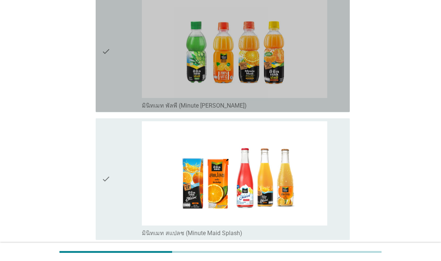
click at [115, 109] on div "check" at bounding box center [122, 51] width 40 height 116
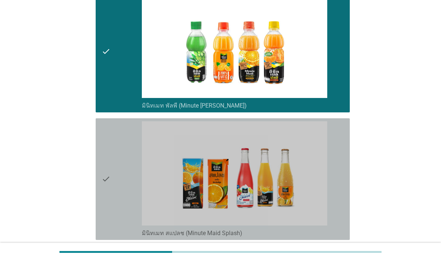
click at [119, 180] on div "check" at bounding box center [122, 179] width 40 height 116
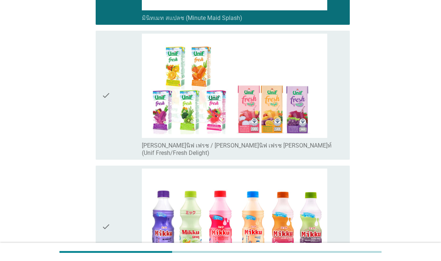
scroll to position [571, 0]
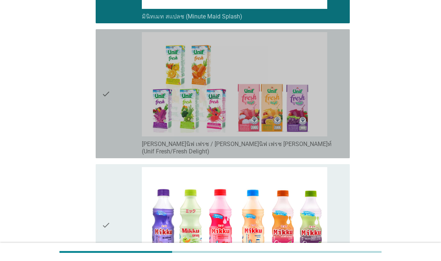
click at [119, 155] on div "check" at bounding box center [122, 93] width 40 height 123
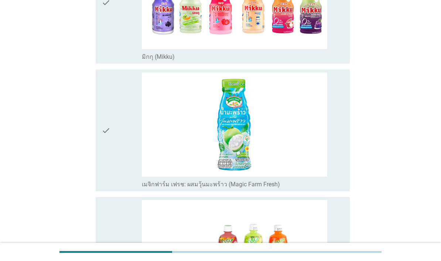
scroll to position [791, 0]
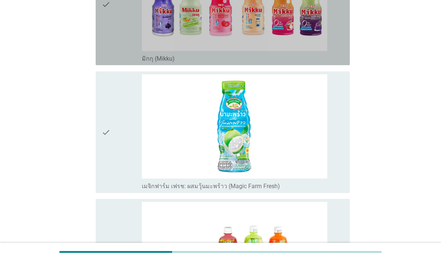
click at [128, 62] on div "check" at bounding box center [122, 4] width 40 height 116
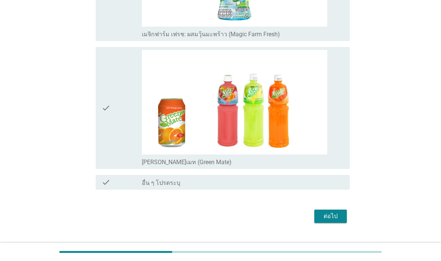
scroll to position [977, 0]
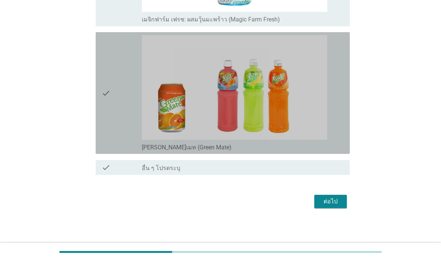
click at [131, 151] on div "check" at bounding box center [122, 93] width 40 height 116
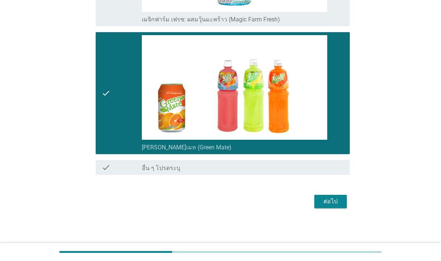
click at [333, 206] on div "ต่อไป" at bounding box center [331, 201] width 21 height 9
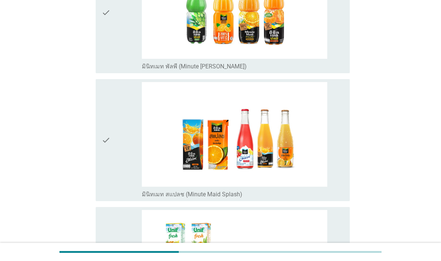
scroll to position [267, 0]
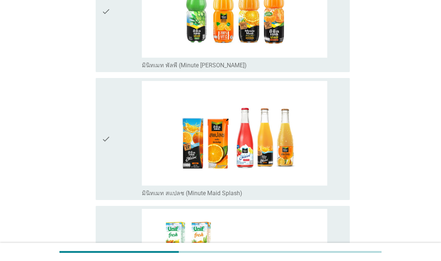
click at [119, 69] on div "check" at bounding box center [122, 11] width 40 height 116
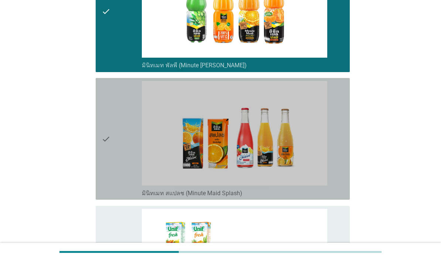
click at [118, 197] on div "check" at bounding box center [122, 139] width 40 height 116
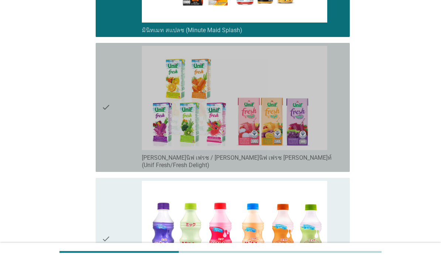
click at [124, 169] on div "check" at bounding box center [122, 107] width 40 height 123
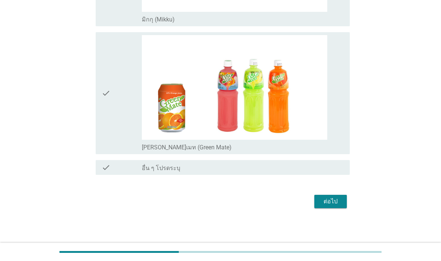
scroll to position [724, 0]
click at [336, 206] on div "ต่อไป" at bounding box center [331, 201] width 21 height 9
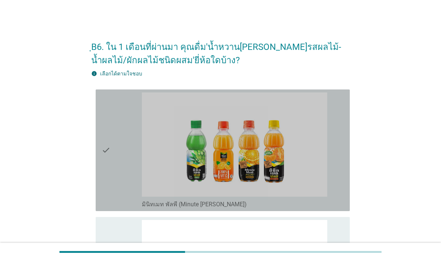
click at [113, 181] on div "check" at bounding box center [122, 150] width 40 height 116
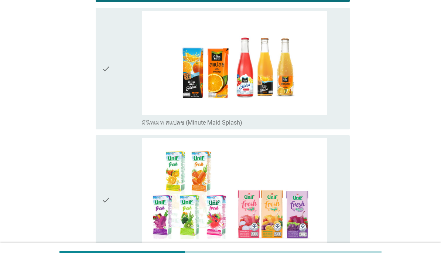
scroll to position [269, 0]
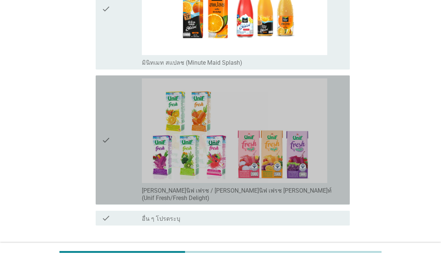
click at [115, 134] on div "check" at bounding box center [122, 139] width 40 height 123
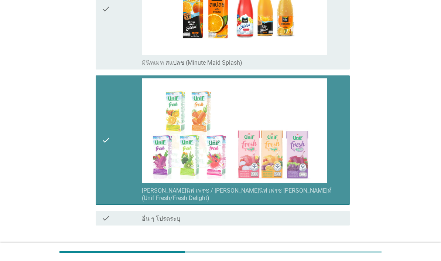
click at [122, 56] on div "check" at bounding box center [122, 9] width 40 height 116
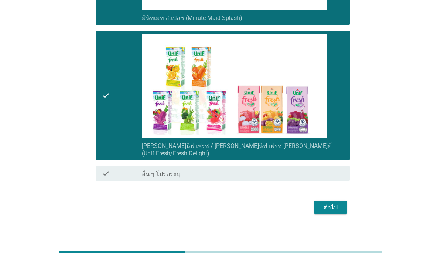
scroll to position [313, 0]
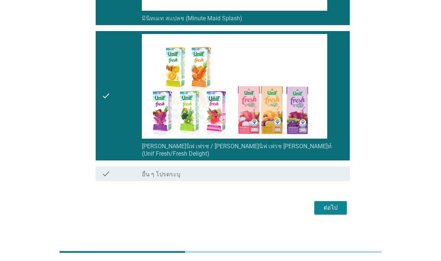
click at [332, 212] on div "ต่อไป" at bounding box center [331, 207] width 21 height 9
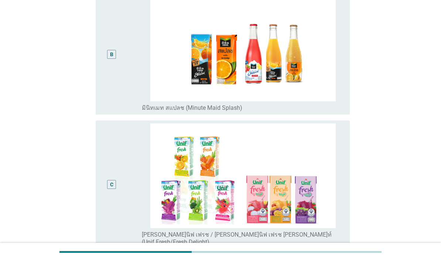
scroll to position [207, 0]
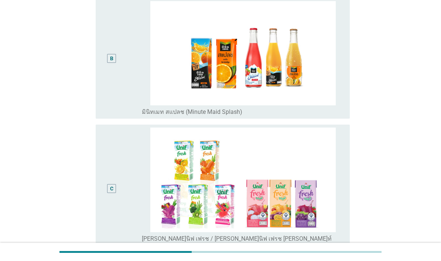
click at [122, 168] on div "C" at bounding box center [122, 189] width 40 height 122
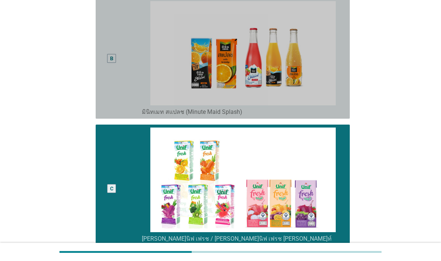
click at [123, 108] on div "B" at bounding box center [122, 58] width 40 height 115
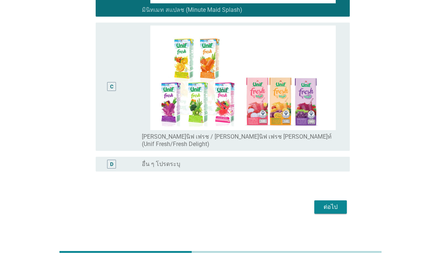
scroll to position [309, 0]
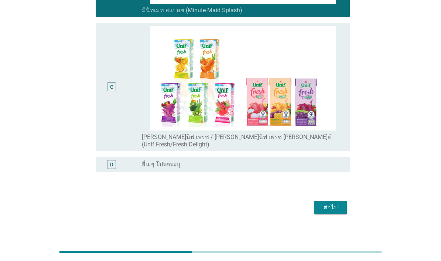
click at [122, 139] on div "C" at bounding box center [122, 87] width 40 height 122
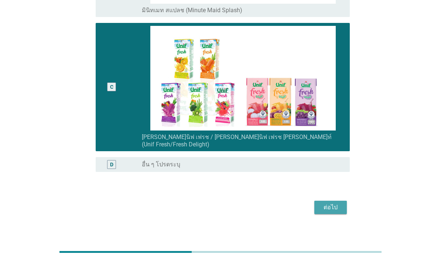
click at [339, 212] on div "ต่อไป" at bounding box center [331, 207] width 21 height 9
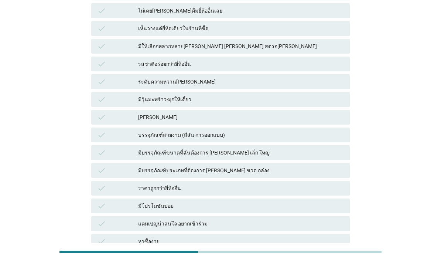
scroll to position [304, 0]
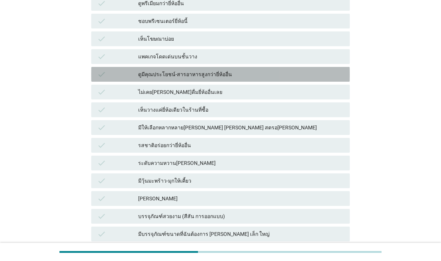
click at [317, 79] on div "ดูมีคุณประโยชน์-สารอาหารสูงกว่ายี่ห้ออื่น" at bounding box center [241, 74] width 206 height 9
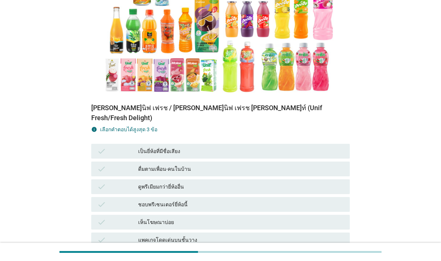
scroll to position [196, 0]
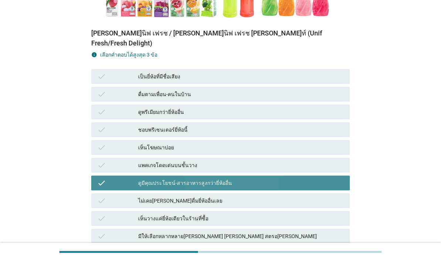
click at [305, 187] on div "ดูมีคุณประโยชน์-สารอาหารสูงกว่ายี่ห้ออื่น" at bounding box center [241, 183] width 206 height 9
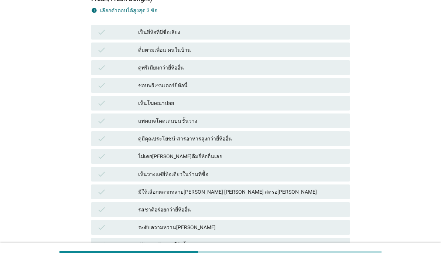
scroll to position [264, 0]
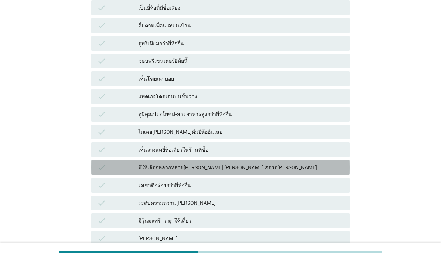
click at [292, 167] on div "มีให้เลือกหลากหลาย[PERSON_NAME] [PERSON_NAME] สตรอ[PERSON_NAME]" at bounding box center [241, 167] width 206 height 9
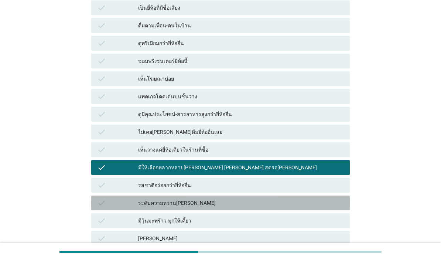
click at [281, 207] on div "ระดับความหวาน[PERSON_NAME]" at bounding box center [241, 203] width 206 height 9
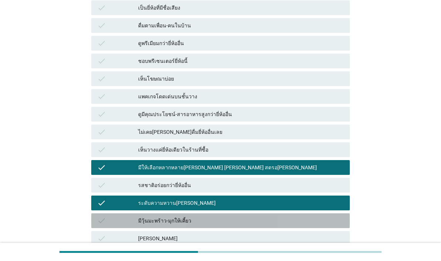
click at [276, 223] on div "มีวุ้นมะพร้าว-มุกให้เคี้ยว" at bounding box center [241, 220] width 206 height 9
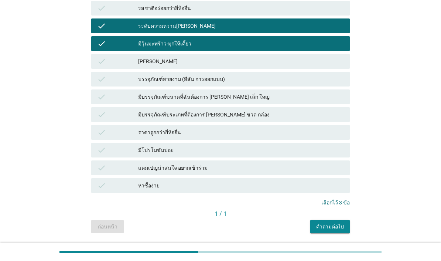
click at [335, 229] on div "คำถามต่อไป" at bounding box center [330, 227] width 28 height 8
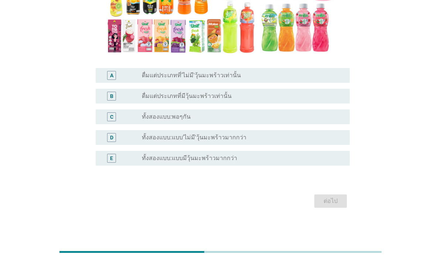
scroll to position [18, 0]
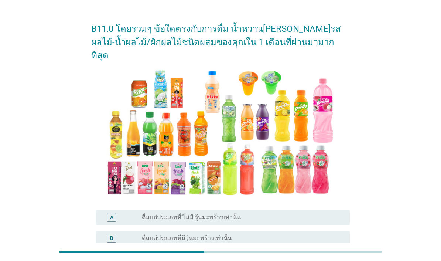
click at [243, 261] on div "radio_button_unchecked ทั้งสองแบบ:พอๆกัน" at bounding box center [240, 258] width 196 height 7
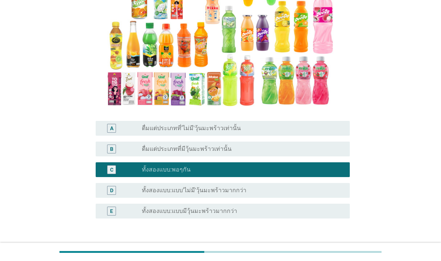
scroll to position [115, 0]
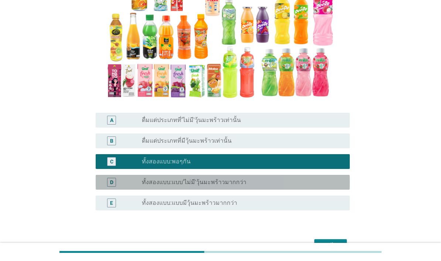
click at [305, 179] on div "radio_button_unchecked ทั้งสองแบบ:แบบ'ไม่มี'วุ้นมะพร้าวมากกว่า" at bounding box center [240, 182] width 196 height 7
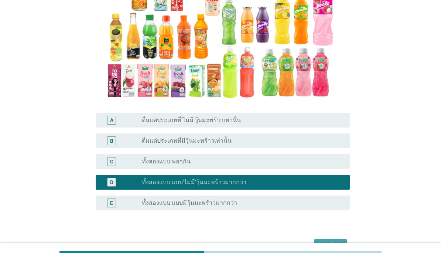
click at [338, 249] on div "ต่อไป" at bounding box center [331, 245] width 21 height 9
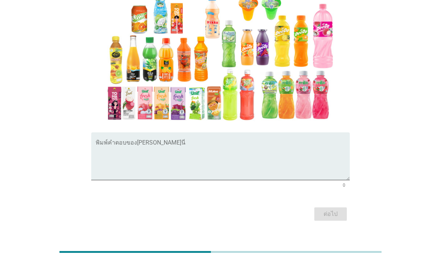
scroll to position [92, 0]
click at [280, 164] on textarea "พิมพ์คำตอบของคุณ ที่นี่" at bounding box center [223, 161] width 254 height 39
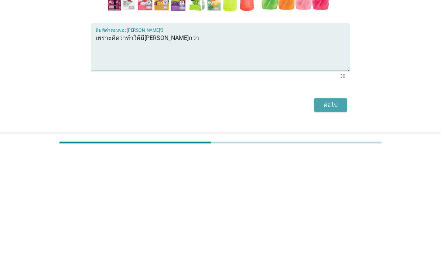
type textarea "เพราะคิดว่าทำให้มี[PERSON_NAME]กว่า"
click at [342, 208] on button "ต่อไป" at bounding box center [331, 214] width 33 height 13
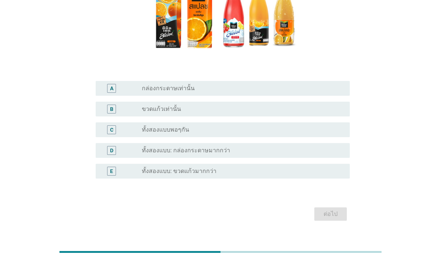
scroll to position [120, 0]
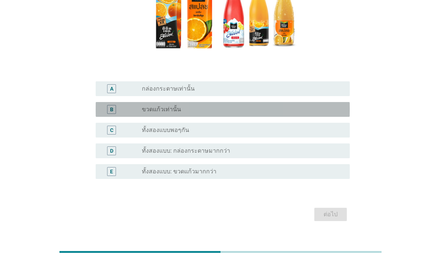
click at [128, 114] on div "B" at bounding box center [122, 109] width 40 height 9
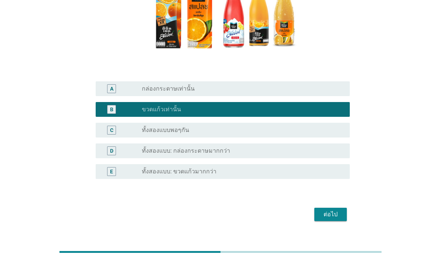
click at [333, 219] on div "ต่อไป" at bounding box center [331, 214] width 21 height 9
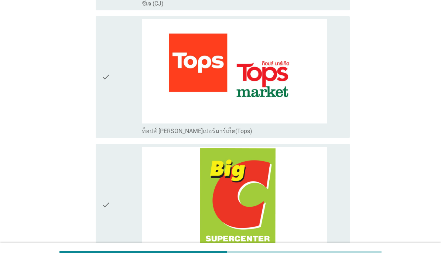
scroll to position [616, 0]
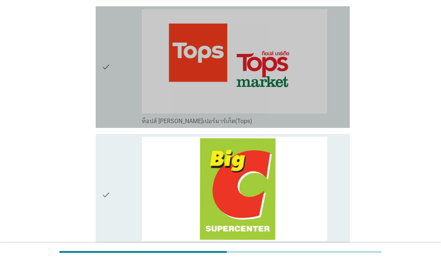
click at [109, 125] on icon "check" at bounding box center [106, 67] width 9 height 116
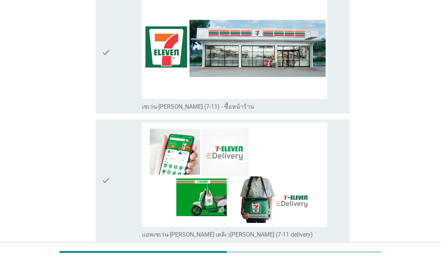
scroll to position [1691, 0]
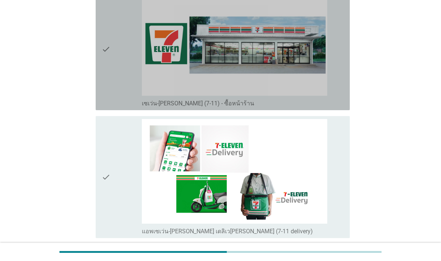
click at [117, 107] on div "check" at bounding box center [122, 49] width 40 height 116
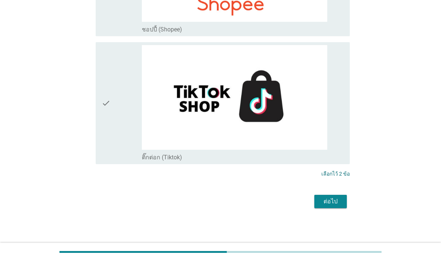
scroll to position [2540, 0]
click at [335, 206] on div "ต่อไป" at bounding box center [331, 201] width 21 height 9
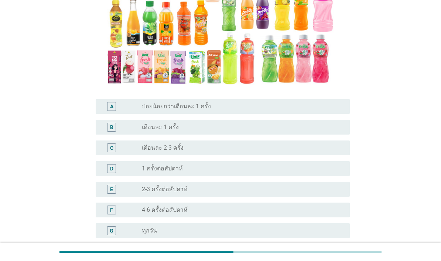
scroll to position [117, 0]
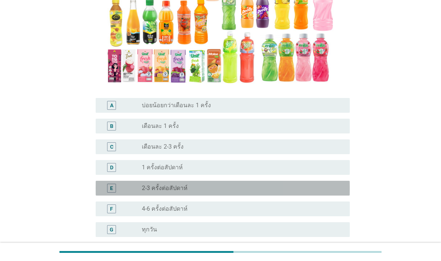
click at [306, 192] on div "radio_button_unchecked 2-3 ครั้งต่อสัปดาห์" at bounding box center [240, 187] width 196 height 7
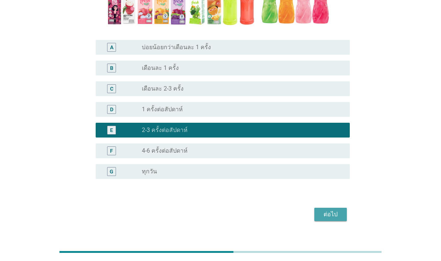
click at [335, 219] on div "ต่อไป" at bounding box center [331, 214] width 21 height 9
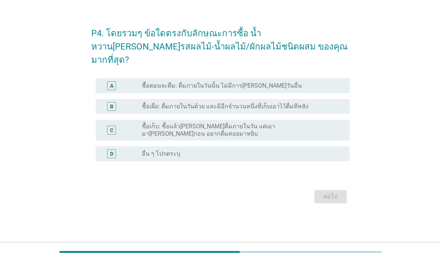
scroll to position [18, 0]
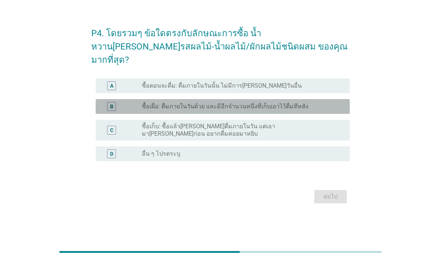
click at [338, 110] on div "radio_button_unchecked ซื้อเผื่อ: ดื่มภายในวันด้วย และมีอีกจำนวนหนึ่งที่เก็บเอา…" at bounding box center [243, 106] width 202 height 7
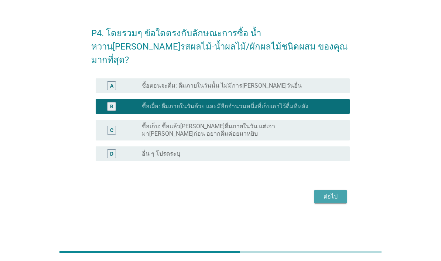
click at [333, 198] on div "ต่อไป" at bounding box center [331, 196] width 21 height 9
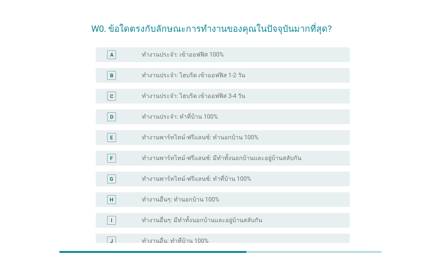
scroll to position [0, 0]
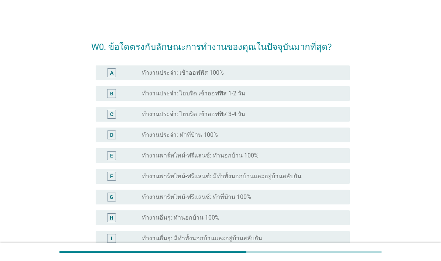
click at [308, 60] on form "W0. ข้อใดตรงกับลักษณะการทำงานของคุณในปัจจุบันมากที่สุด? A radio_button_unchecke…" at bounding box center [220, 203] width 259 height 340
click at [324, 74] on div "radio_button_unchecked ทำงานประจำ: เข้าออฟฟิส 100%" at bounding box center [240, 72] width 196 height 7
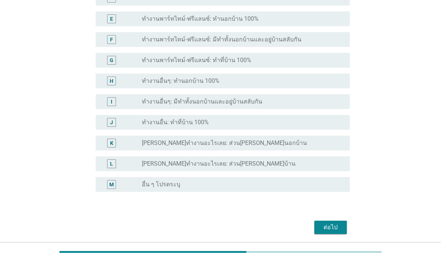
scroll to position [136, 0]
click at [330, 228] on div "ต่อไป" at bounding box center [331, 227] width 21 height 9
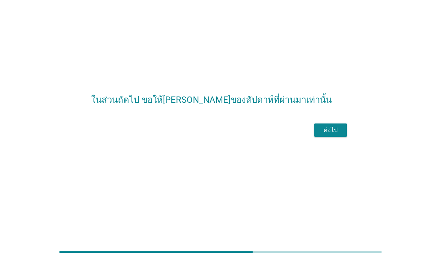
scroll to position [18, 0]
click at [329, 135] on div "ต่อไป" at bounding box center [331, 130] width 21 height 9
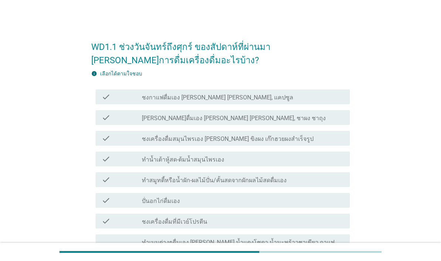
click at [292, 98] on div "check_box_outline_blank ชงกาแฟดื่มเอง [PERSON_NAME] [PERSON_NAME], แคปซูล" at bounding box center [243, 96] width 202 height 9
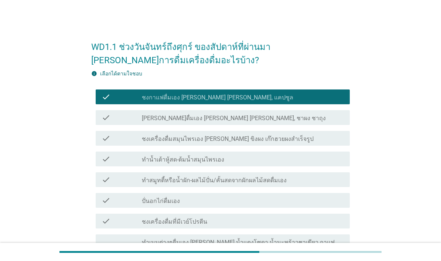
click at [303, 165] on div "check check_box_outline_blank ทำน้ำเต้าหู้สด-ต้มน้ำสมุนไพรเอง" at bounding box center [223, 159] width 254 height 15
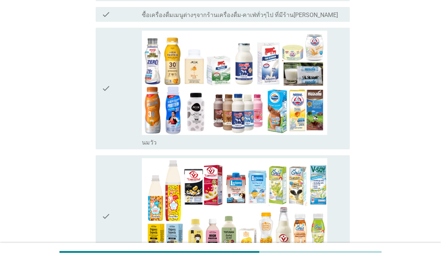
scroll to position [353, 0]
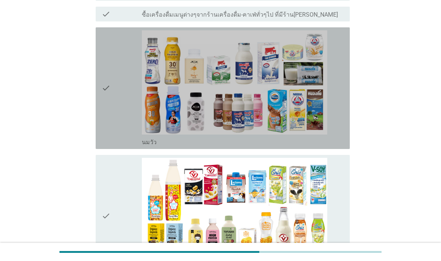
click at [122, 106] on div "check" at bounding box center [122, 88] width 40 height 116
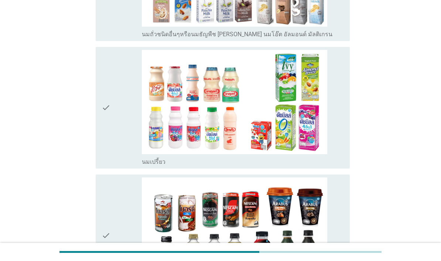
scroll to position [731, 0]
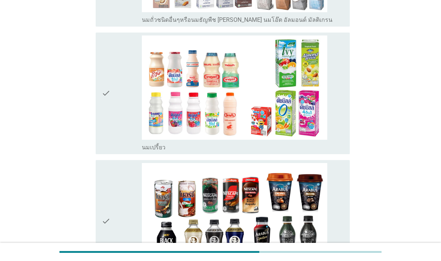
click at [123, 143] on div "check" at bounding box center [122, 93] width 40 height 116
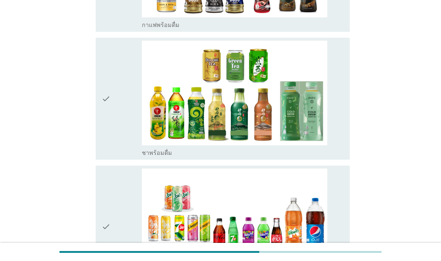
scroll to position [981, 0]
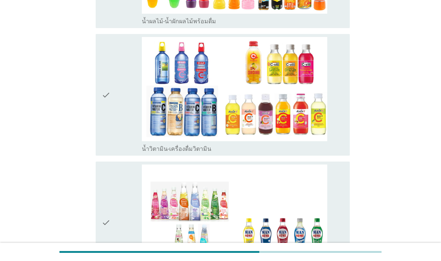
scroll to position [1489, 0]
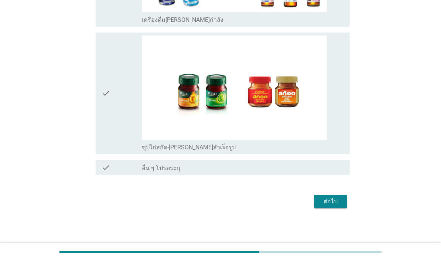
scroll to position [2038, 0]
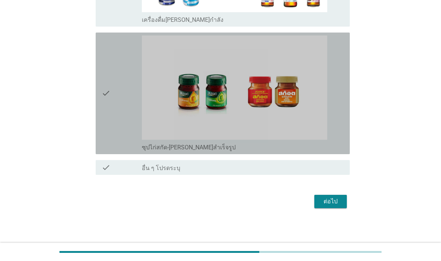
click at [112, 151] on div "check" at bounding box center [122, 93] width 40 height 116
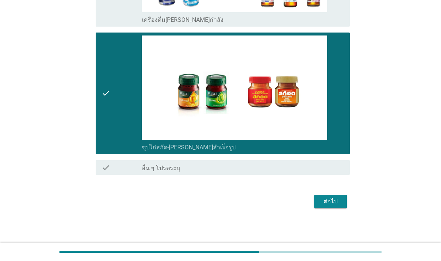
scroll to position [2095, 0]
click at [334, 206] on div "ต่อไป" at bounding box center [331, 201] width 21 height 9
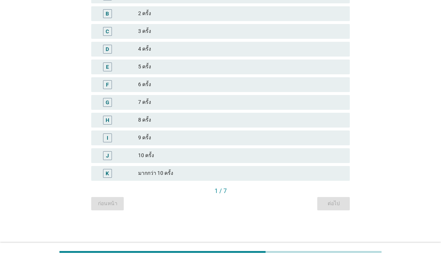
scroll to position [0, 0]
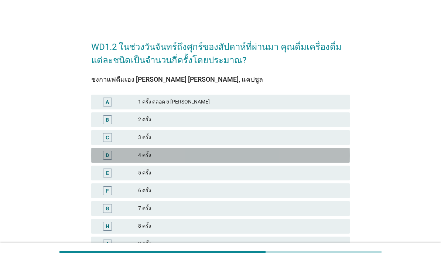
click at [107, 156] on div "D" at bounding box center [107, 155] width 3 height 8
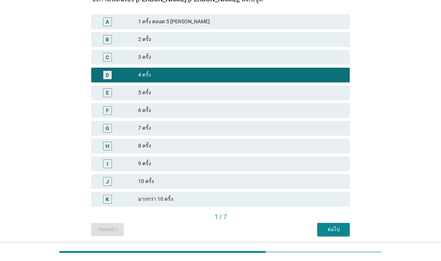
scroll to position [80, 0]
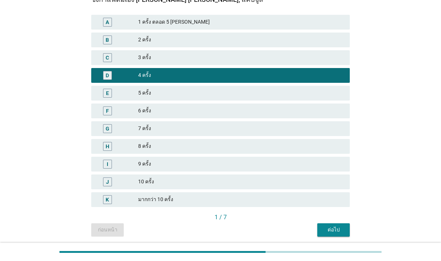
click at [350, 230] on button "ต่อไป" at bounding box center [334, 229] width 33 height 13
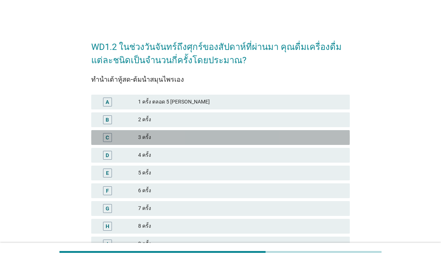
click at [158, 138] on div "3 ครั้ง" at bounding box center [241, 137] width 206 height 9
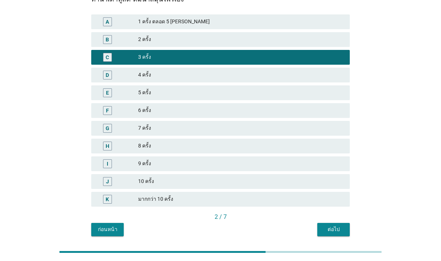
scroll to position [80, 0]
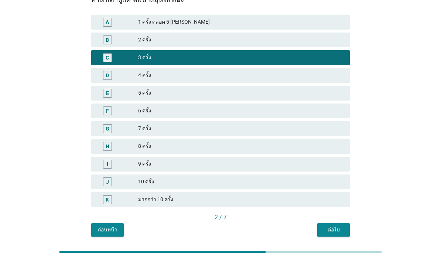
click at [340, 231] on div "ต่อไป" at bounding box center [333, 230] width 21 height 8
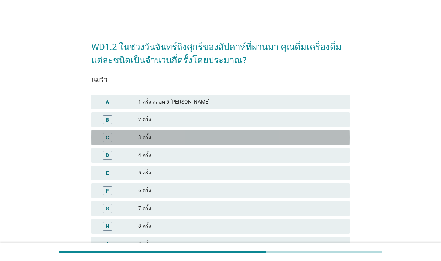
click at [194, 138] on div "3 ครั้ง" at bounding box center [241, 137] width 206 height 9
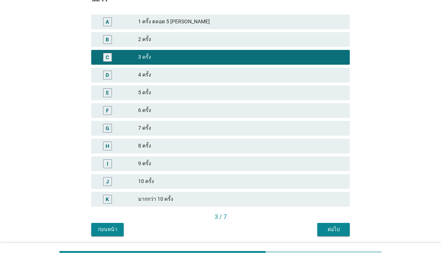
scroll to position [80, 0]
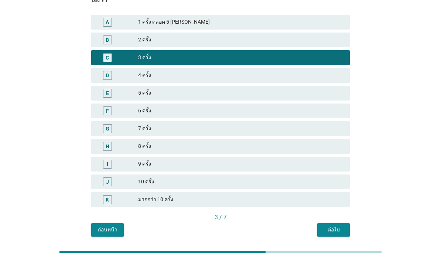
click at [344, 233] on button "ต่อไป" at bounding box center [334, 229] width 33 height 13
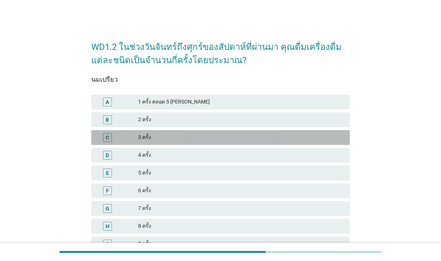
click at [202, 138] on div "3 ครั้ง" at bounding box center [241, 137] width 206 height 9
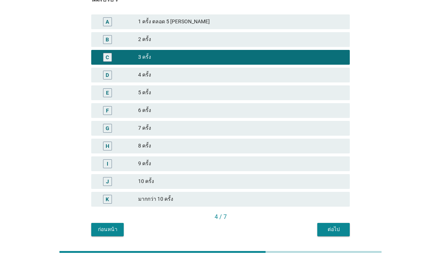
scroll to position [80, 0]
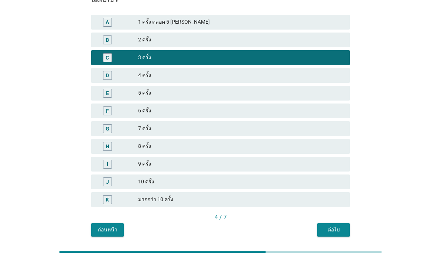
click at [338, 231] on div "ต่อไป" at bounding box center [333, 230] width 21 height 8
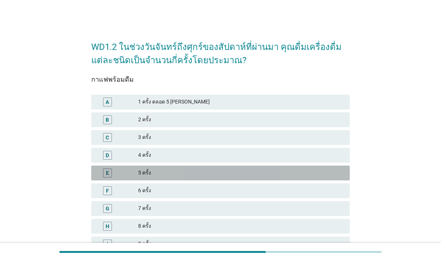
click at [213, 175] on div "5 ครั้ง" at bounding box center [241, 173] width 206 height 9
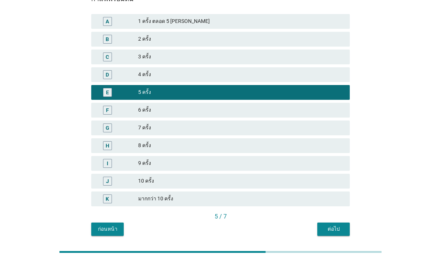
scroll to position [80, 0]
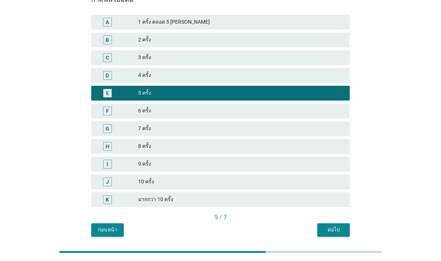
click at [341, 233] on div "ต่อไป" at bounding box center [333, 230] width 21 height 8
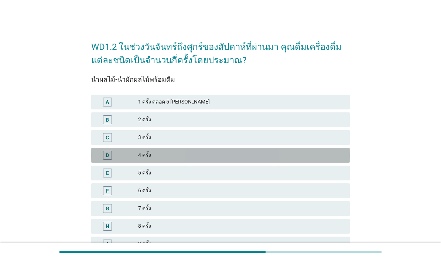
click at [244, 157] on div "4 ครั้ง" at bounding box center [241, 155] width 206 height 9
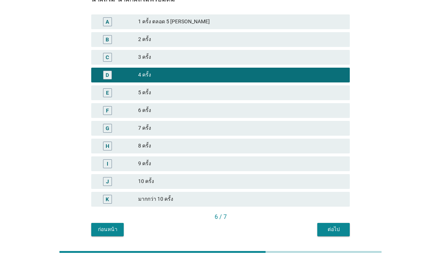
scroll to position [80, 0]
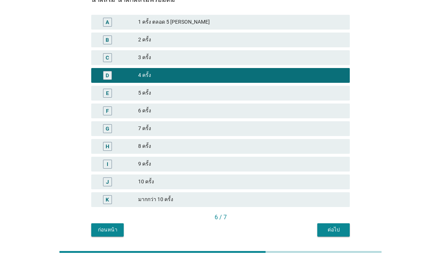
click at [331, 235] on button "ต่อไป" at bounding box center [334, 229] width 33 height 13
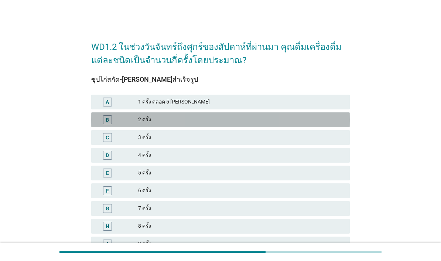
click at [251, 116] on div "2 ครั้ง" at bounding box center [241, 119] width 206 height 9
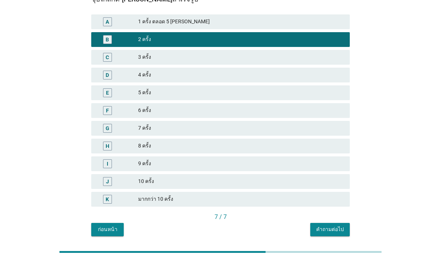
scroll to position [80, 0]
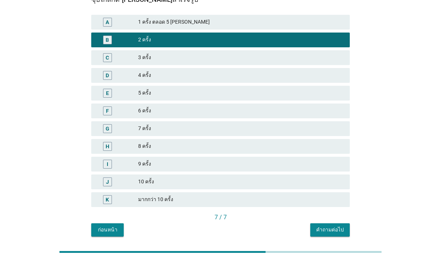
click at [335, 235] on button "คำถามต่อไป" at bounding box center [331, 229] width 40 height 13
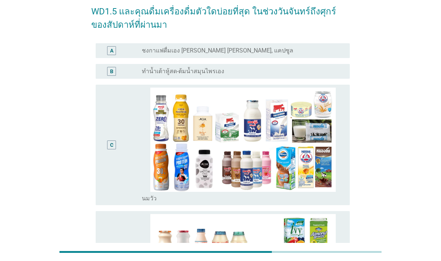
scroll to position [25, 0]
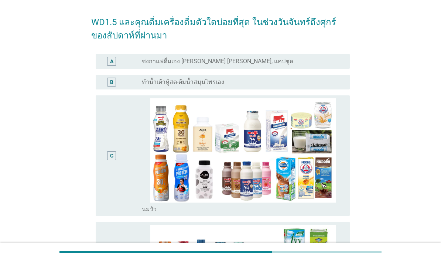
click at [325, 60] on div "radio_button_unchecked ชงกาแฟดื่มเอง [PERSON_NAME] [PERSON_NAME], แคปซูล" at bounding box center [240, 61] width 196 height 7
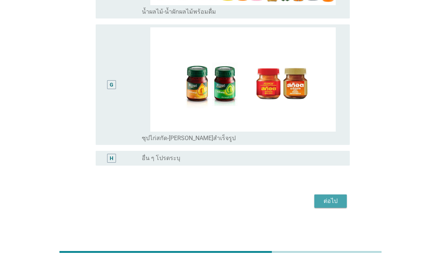
scroll to position [622, 0]
click at [336, 206] on div "ต่อไป" at bounding box center [331, 201] width 21 height 9
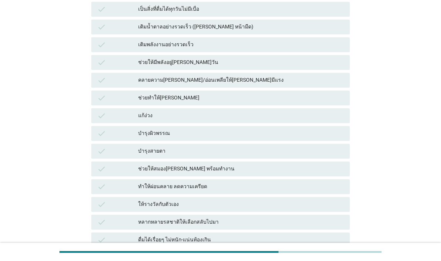
scroll to position [193, 0]
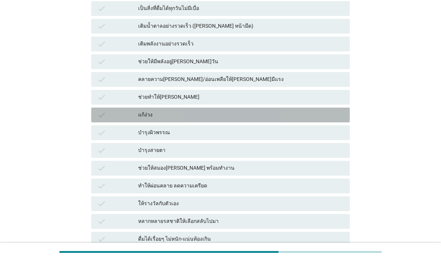
click at [247, 111] on div "แก้ง่วง" at bounding box center [241, 115] width 206 height 9
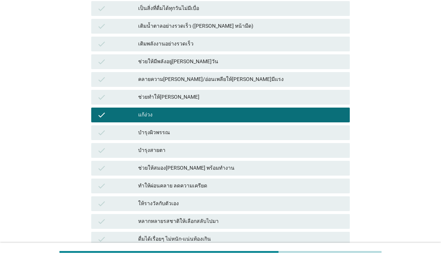
click at [313, 86] on div "check คลายความ[PERSON_NAME]/อ่อนเพลียให้[PERSON_NAME]มีแรง" at bounding box center [220, 79] width 259 height 15
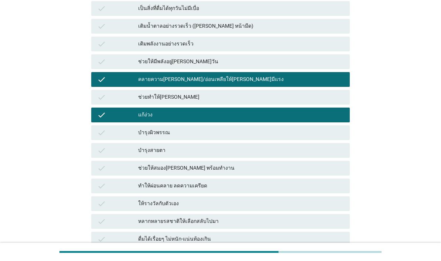
click at [308, 45] on div "เติมพลังงานอย่างรวดเร็ว" at bounding box center [241, 44] width 206 height 9
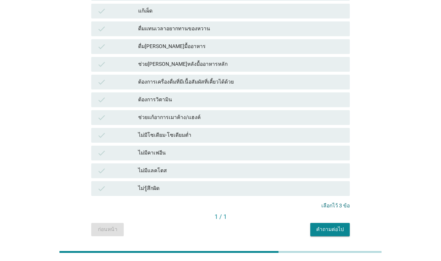
scroll to position [492, 0]
click at [334, 232] on div "คำถามต่อไป" at bounding box center [330, 230] width 28 height 8
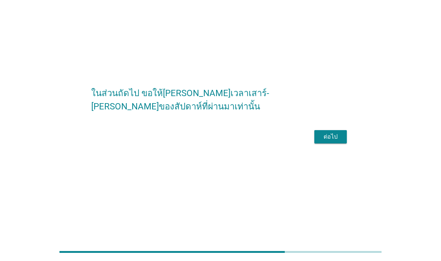
scroll to position [18, 0]
click at [325, 141] on div "ต่อไป" at bounding box center [331, 136] width 21 height 9
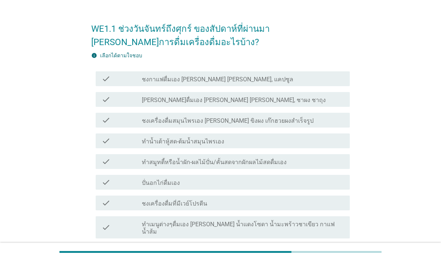
scroll to position [0, 0]
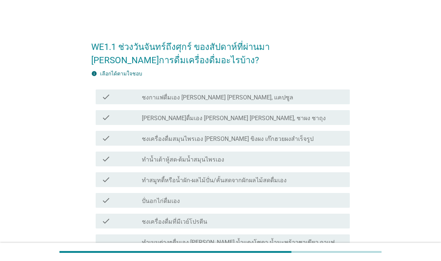
click at [207, 100] on label "ชงกาแฟดื่มเอง [PERSON_NAME] [PERSON_NAME], แคปซูล" at bounding box center [218, 97] width 152 height 7
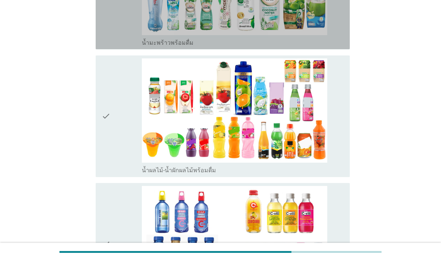
scroll to position [1449, 0]
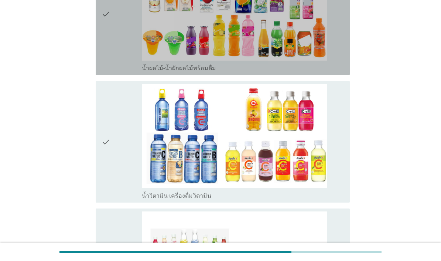
click at [114, 72] on div "check" at bounding box center [122, 14] width 40 height 116
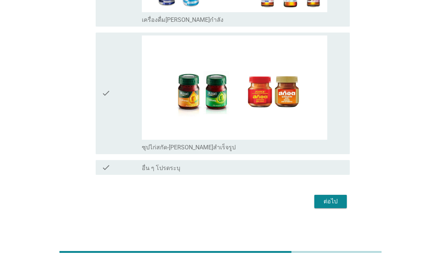
scroll to position [2095, 0]
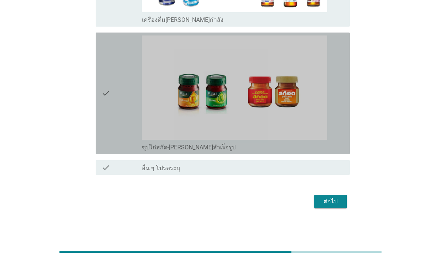
click at [115, 151] on div "check" at bounding box center [122, 93] width 40 height 116
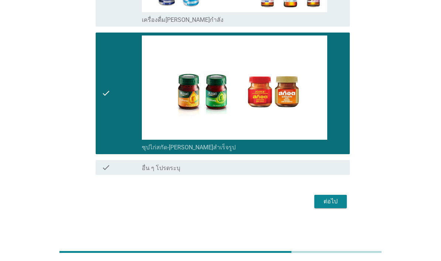
click at [340, 206] on div "ต่อไป" at bounding box center [331, 201] width 21 height 9
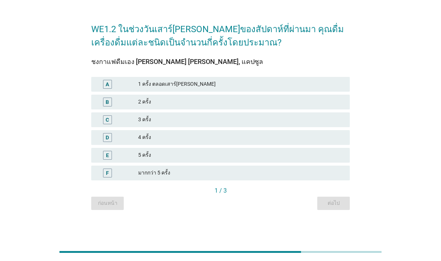
click at [235, 106] on div "2 ครั้ง" at bounding box center [241, 102] width 206 height 9
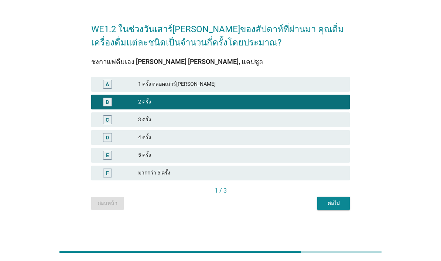
click at [342, 207] on div "ต่อไป" at bounding box center [333, 203] width 21 height 8
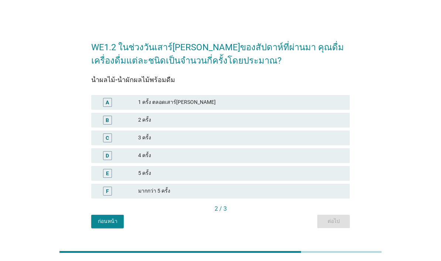
click at [260, 107] on div "1 ครั้ง ตลอดเสาร์[PERSON_NAME]" at bounding box center [241, 102] width 206 height 9
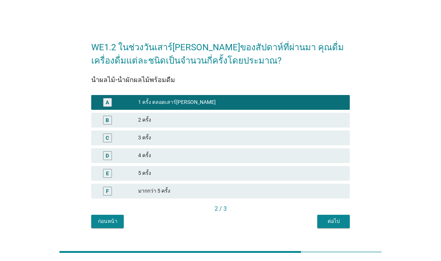
click at [328, 228] on button "ต่อไป" at bounding box center [334, 221] width 33 height 13
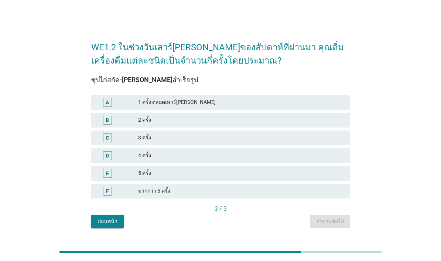
click at [246, 107] on div "1 ครั้ง ตลอดเสาร์[PERSON_NAME]" at bounding box center [241, 102] width 206 height 9
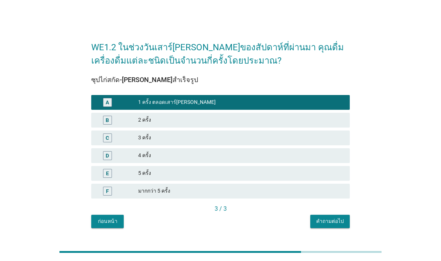
click at [335, 225] on div "คำถามต่อไป" at bounding box center [330, 221] width 28 height 8
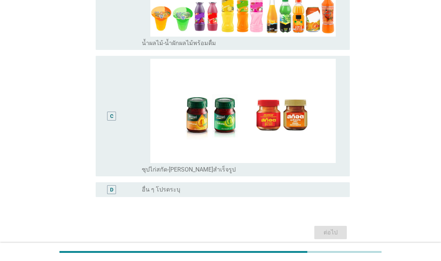
scroll to position [147, 0]
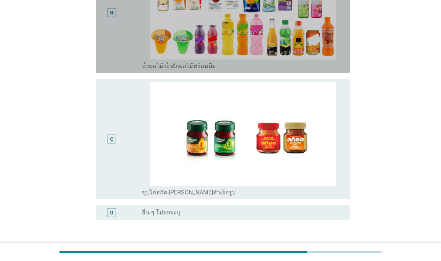
click at [117, 69] on div "B" at bounding box center [112, 12] width 20 height 115
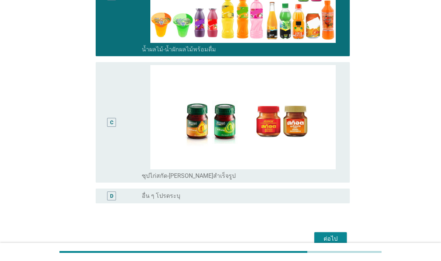
scroll to position [182, 0]
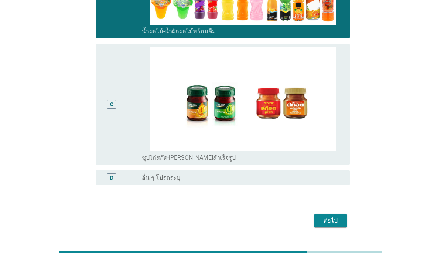
click at [339, 227] on button "ต่อไป" at bounding box center [331, 220] width 33 height 13
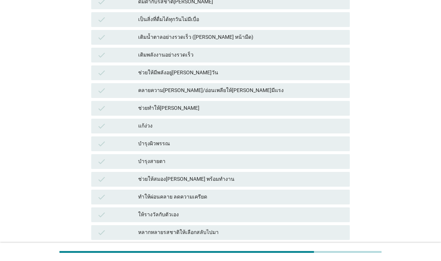
scroll to position [0, 0]
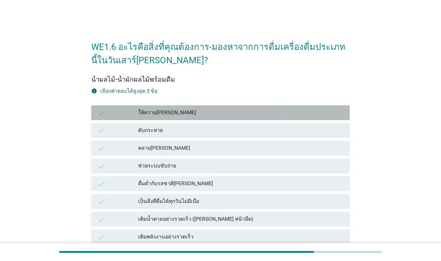
click at [322, 113] on div "ให้ความ[PERSON_NAME]" at bounding box center [241, 112] width 206 height 9
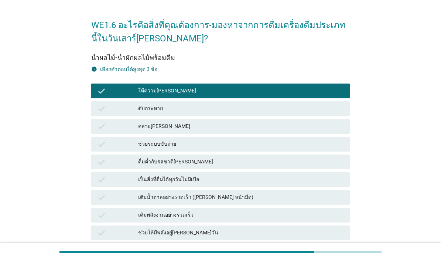
scroll to position [26, 0]
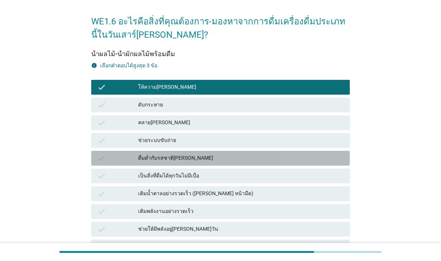
click at [301, 161] on div "ดื่มด่ำกับรสชาติ[PERSON_NAME]" at bounding box center [241, 158] width 206 height 9
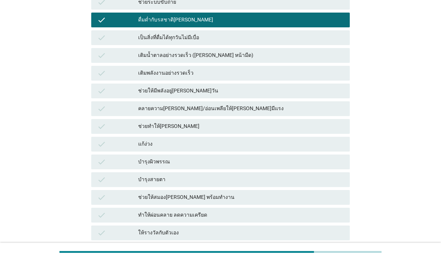
scroll to position [181, 0]
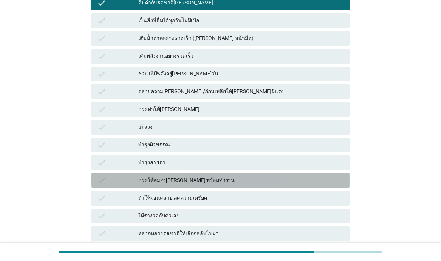
click at [285, 182] on div "ช่วยให้สมอง[PERSON_NAME] พร้อมทำงาน" at bounding box center [241, 180] width 206 height 9
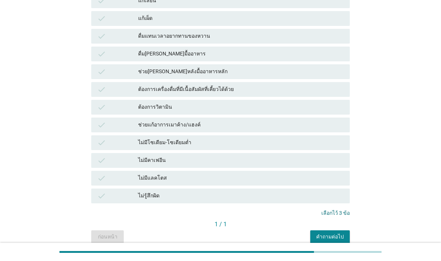
scroll to position [489, 0]
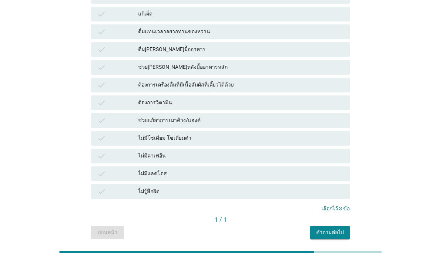
click at [330, 235] on div "คำถามต่อไป" at bounding box center [330, 232] width 28 height 8
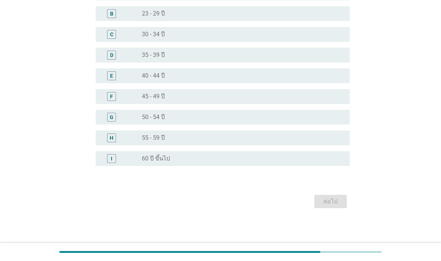
scroll to position [0, 0]
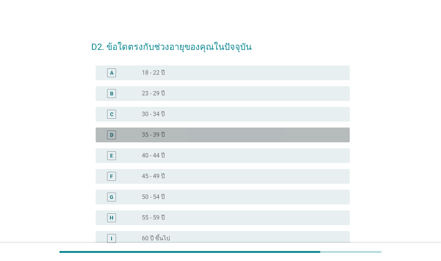
click at [231, 130] on div "D radio_button_unchecked 35 - 39 ปี" at bounding box center [223, 135] width 254 height 15
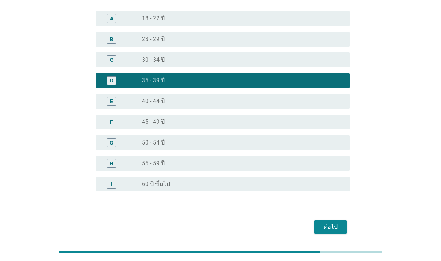
scroll to position [54, 0]
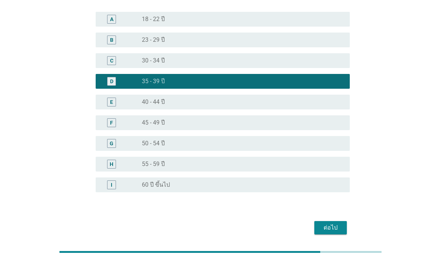
click at [333, 230] on div "ต่อไป" at bounding box center [331, 227] width 21 height 9
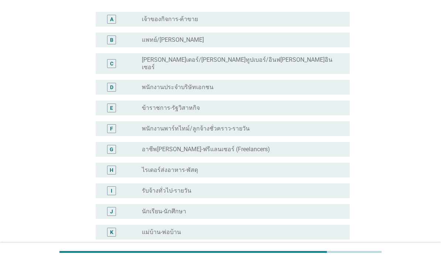
scroll to position [0, 0]
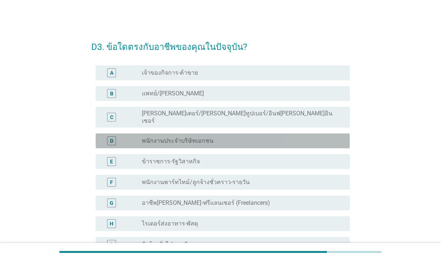
click at [335, 139] on div "radio_button_unchecked พนักงานประจำบริษัทเอกชน" at bounding box center [243, 140] width 202 height 9
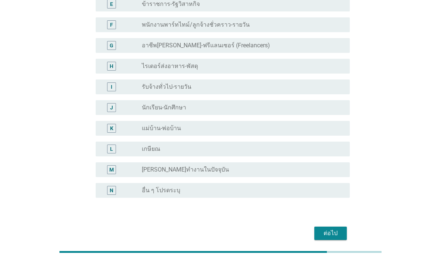
scroll to position [157, 0]
click at [333, 230] on div "ต่อไป" at bounding box center [331, 233] width 21 height 9
